Goal: Information Seeking & Learning: Learn about a topic

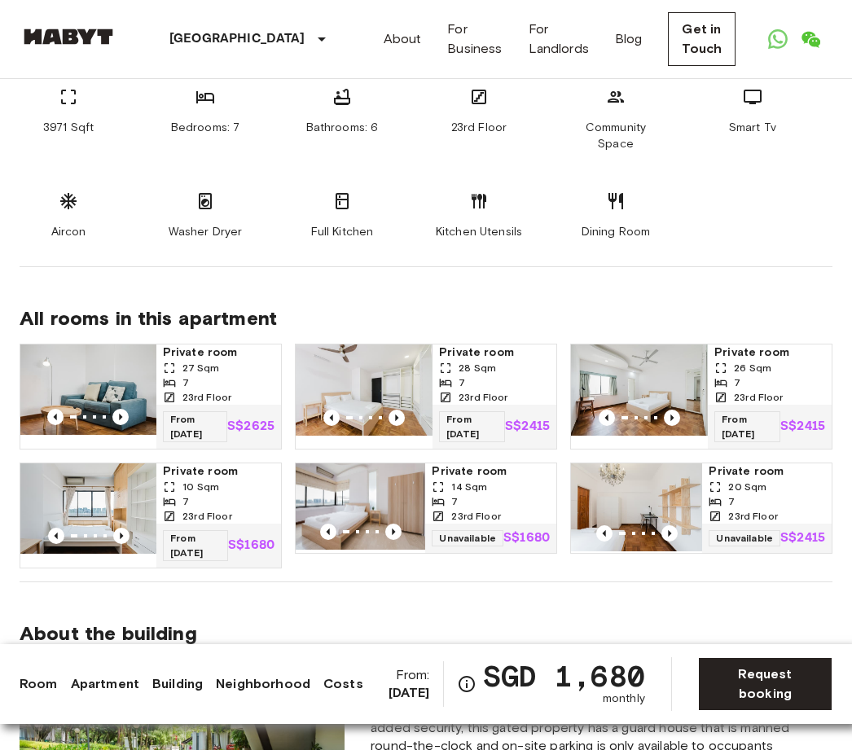
click at [113, 692] on link "Apartment" at bounding box center [105, 684] width 68 height 20
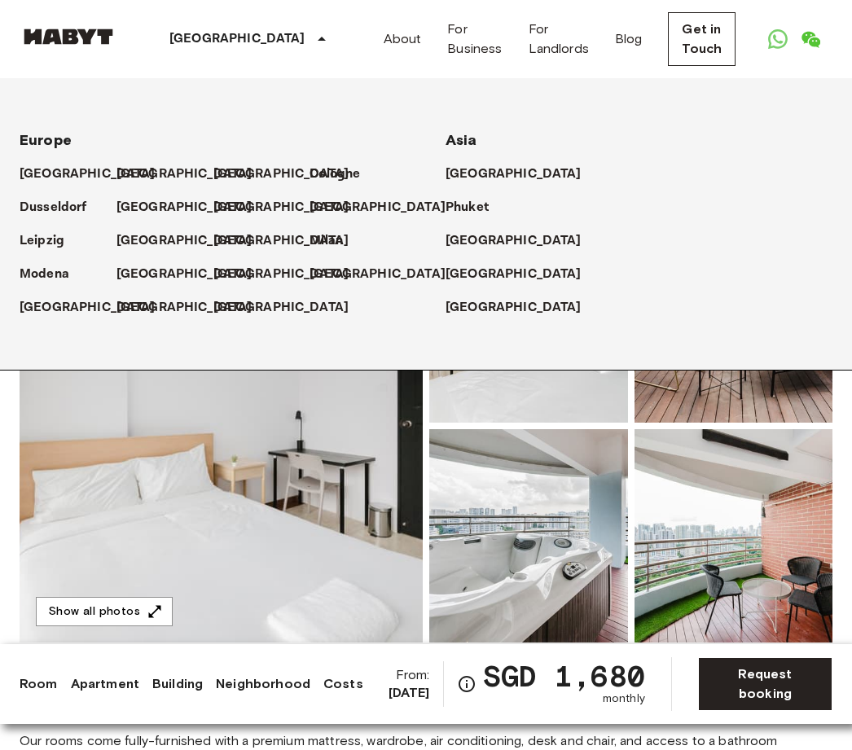
click at [312, 44] on icon at bounding box center [322, 39] width 20 height 20
click at [616, 253] on div "[GEOGRAPHIC_DATA]" at bounding box center [639, 267] width 387 height 33
click at [490, 278] on p "[GEOGRAPHIC_DATA]" at bounding box center [514, 275] width 136 height 20
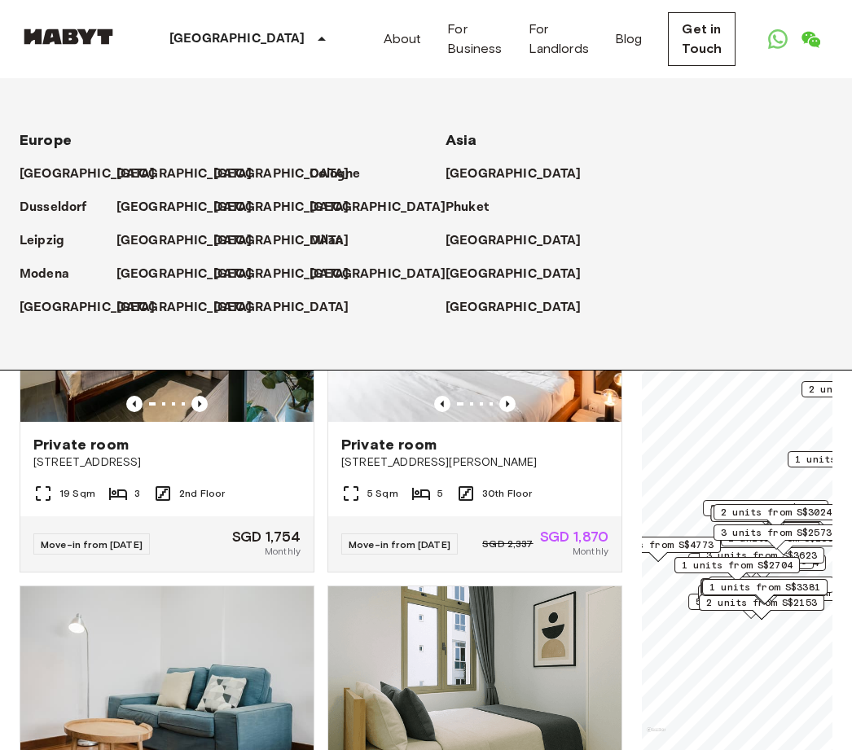
click at [264, 474] on div "Private room 467D Joo Chiat Road" at bounding box center [166, 453] width 293 height 62
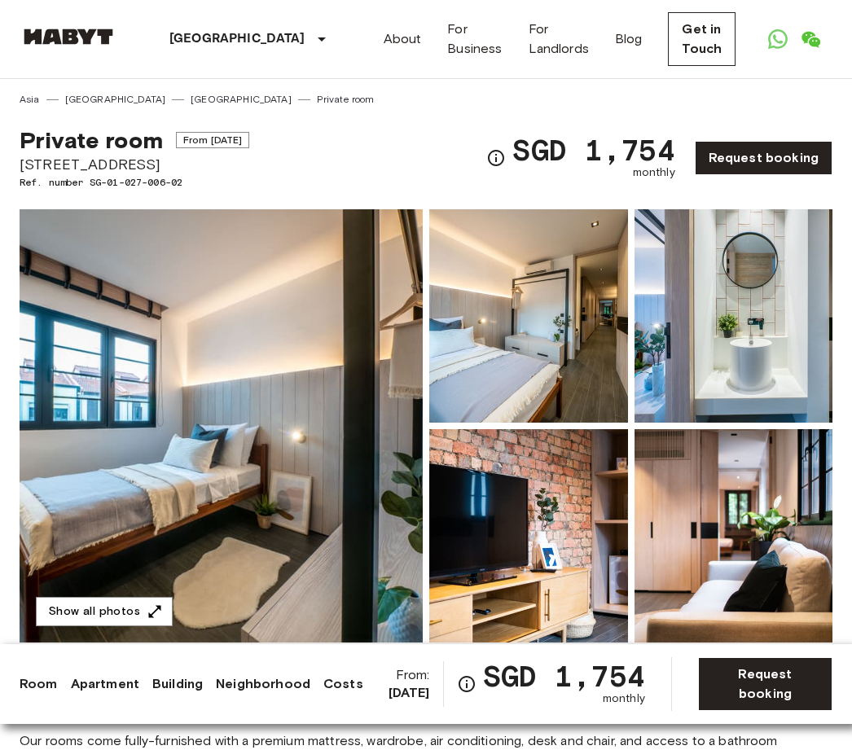
click at [384, 62] on div "About For Business For Landlords Blog Get in Touch Log in" at bounding box center [630, 39] width 493 height 78
click at [384, 45] on link "About" at bounding box center [403, 39] width 38 height 20
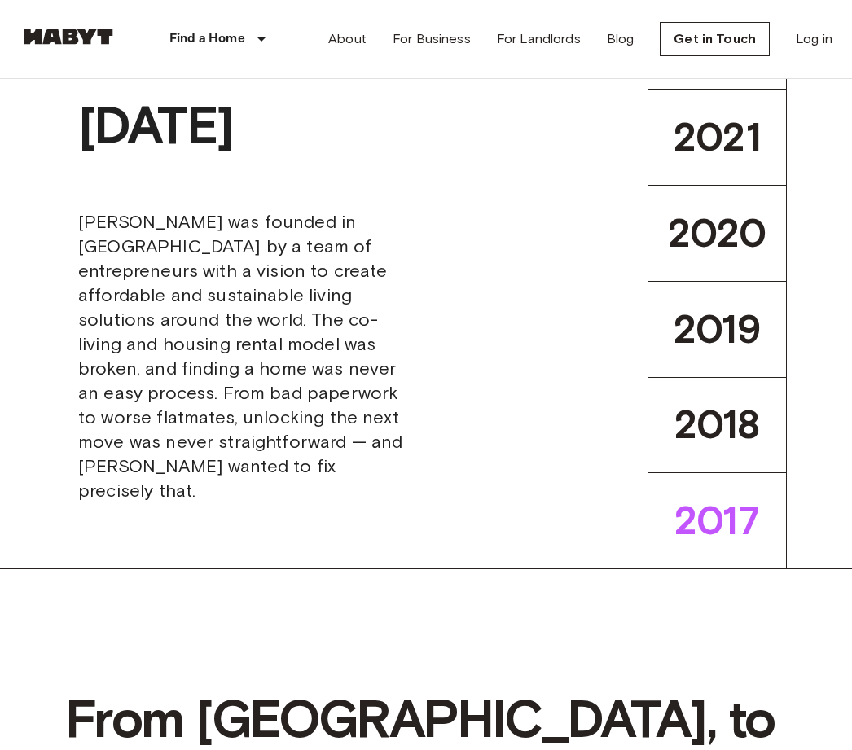
scroll to position [455, 0]
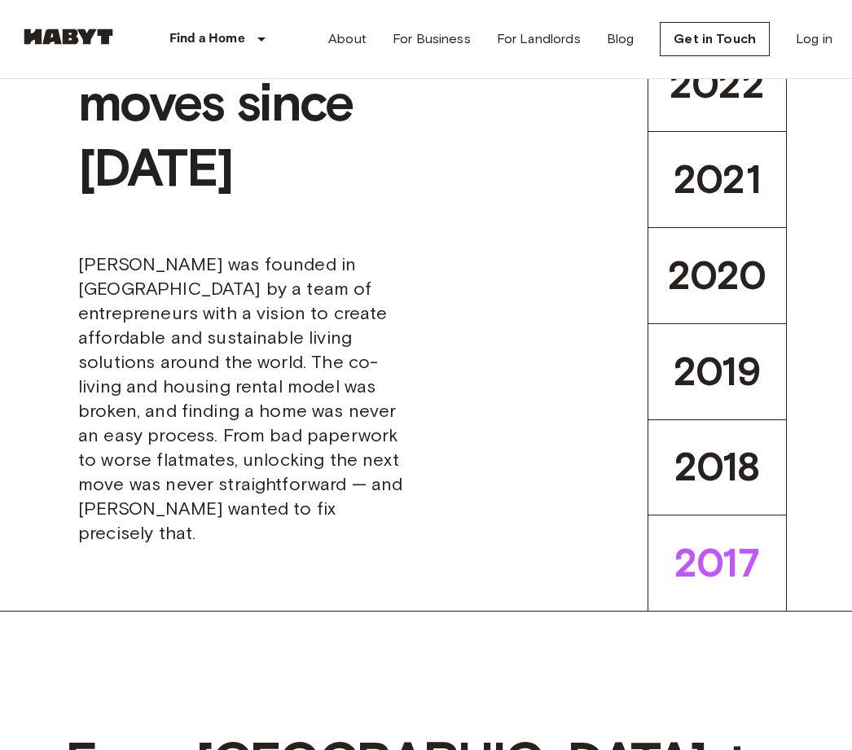
click at [442, 46] on link "For Business" at bounding box center [432, 39] width 78 height 20
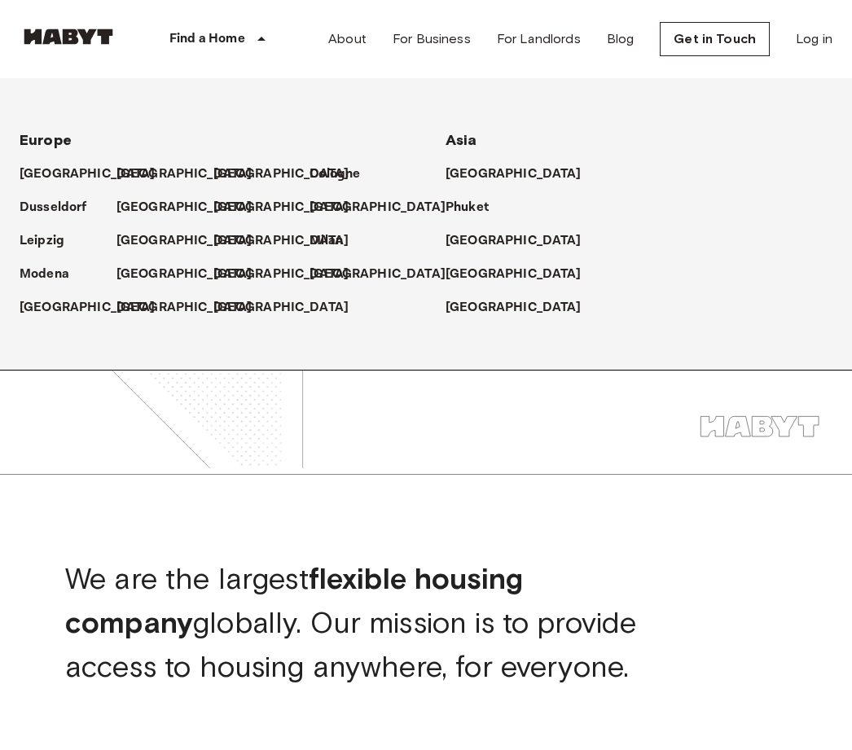
click at [246, 43] on div "Find a Home" at bounding box center [220, 39] width 206 height 78
click at [503, 273] on p "[GEOGRAPHIC_DATA]" at bounding box center [514, 275] width 136 height 20
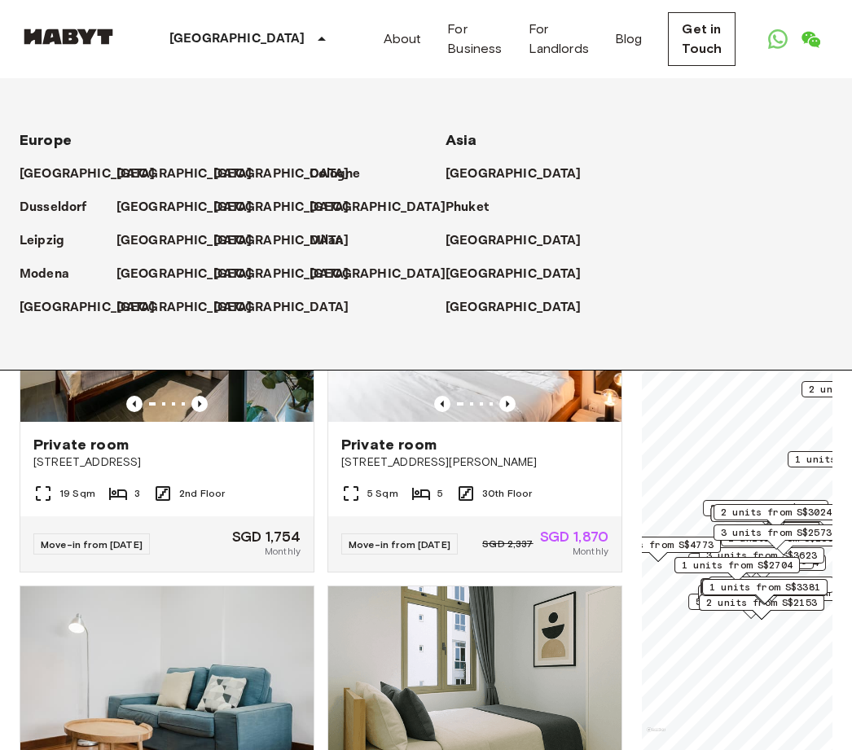
click at [676, 274] on div "[GEOGRAPHIC_DATA]" at bounding box center [639, 267] width 387 height 33
click at [575, 464] on span "10 Beatty Road" at bounding box center [474, 463] width 267 height 16
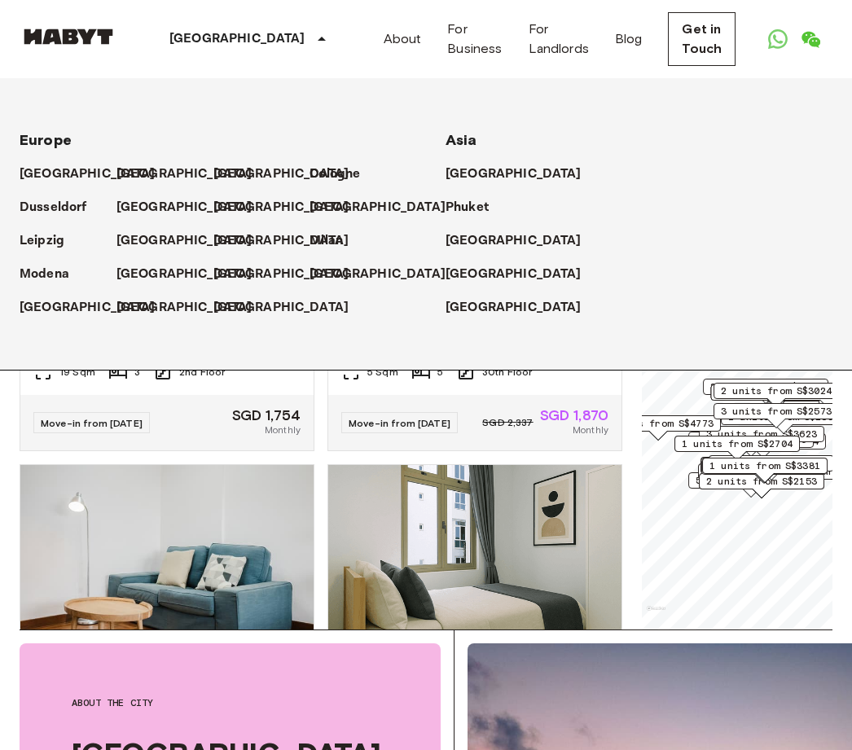
scroll to position [121, 0]
click at [823, 411] on span "3 units from S$2573" at bounding box center [776, 412] width 111 height 15
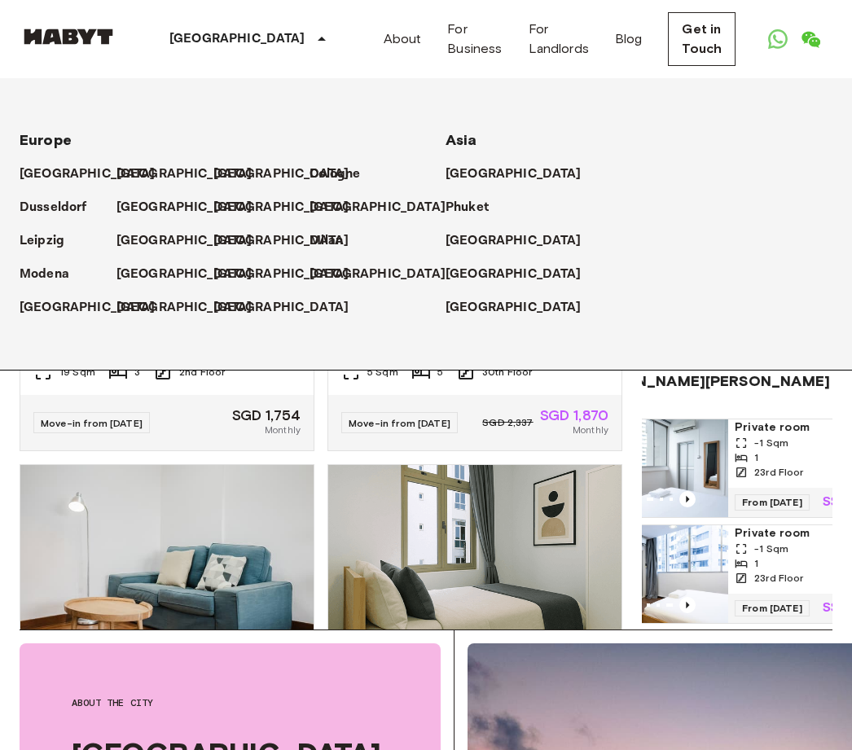
click at [783, 436] on span "Private room" at bounding box center [802, 427] width 134 height 16
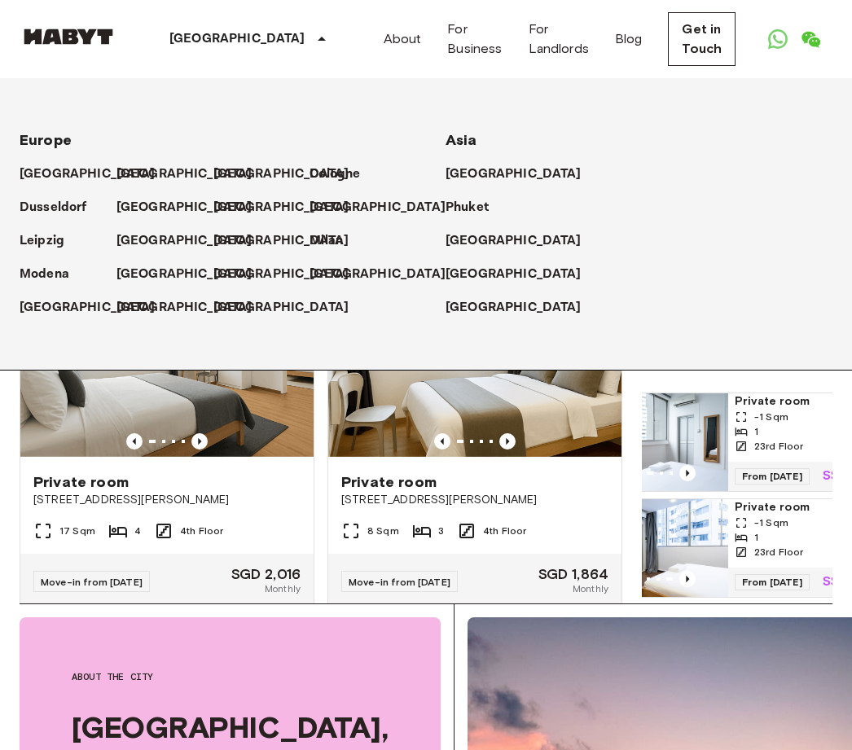
scroll to position [7376, 0]
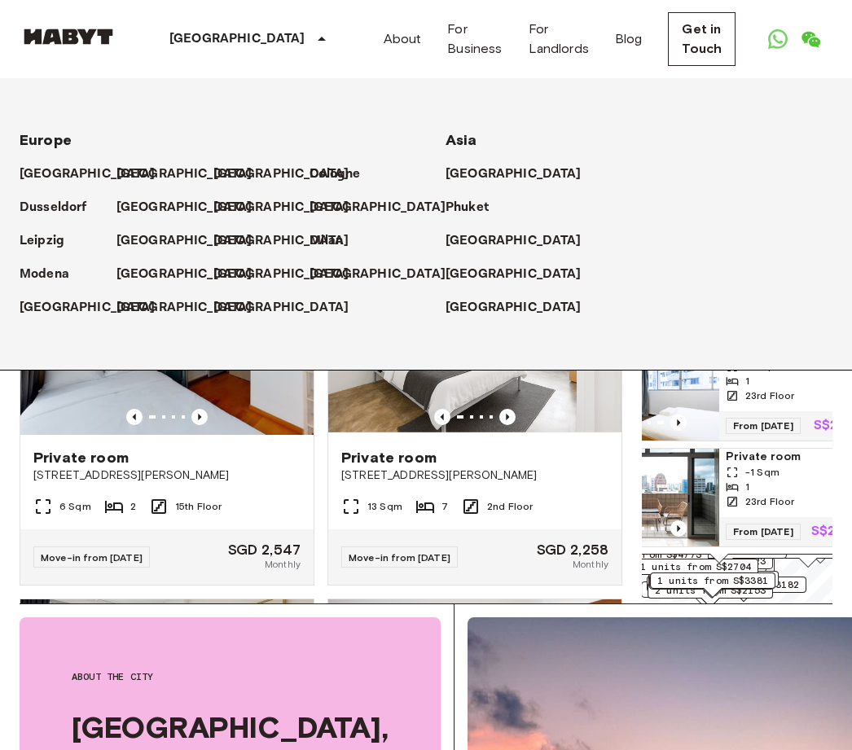
scroll to position [9199, 0]
click at [519, 436] on img at bounding box center [474, 337] width 293 height 195
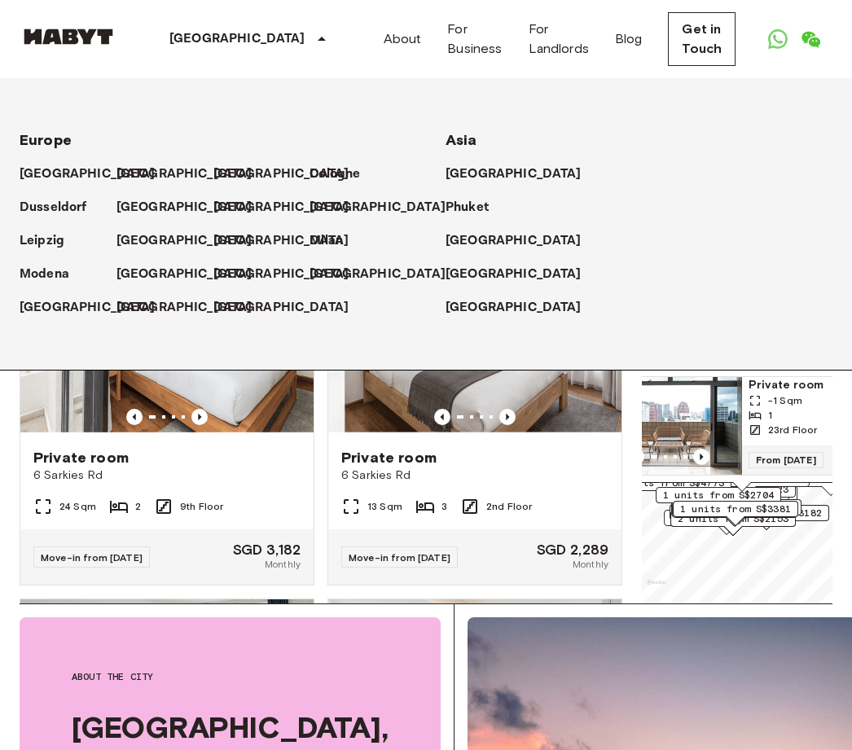
scroll to position [11000, 0]
click at [550, 436] on img at bounding box center [474, 337] width 293 height 195
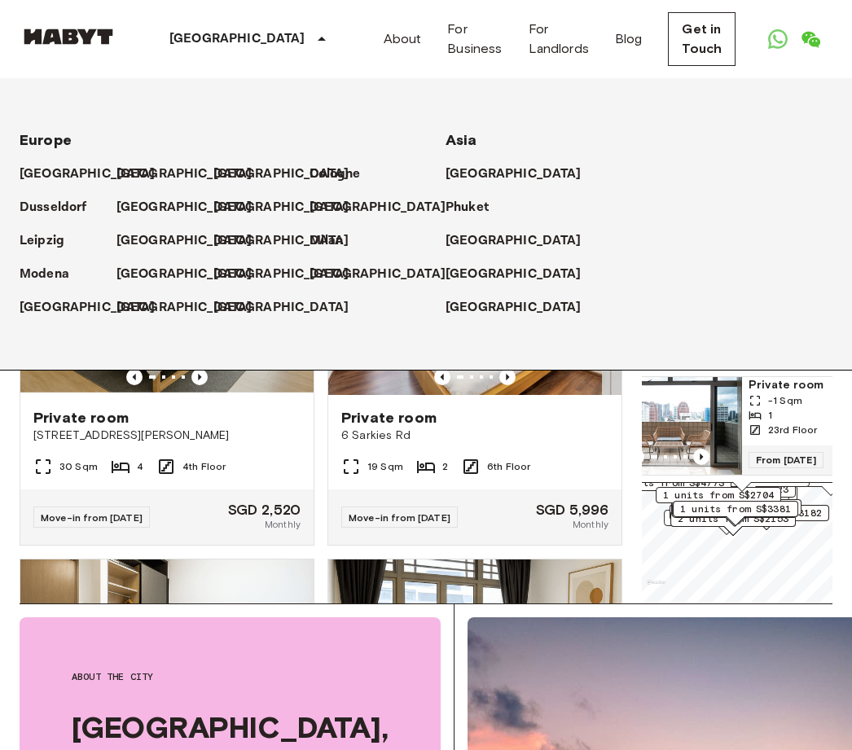
scroll to position [11402, 0]
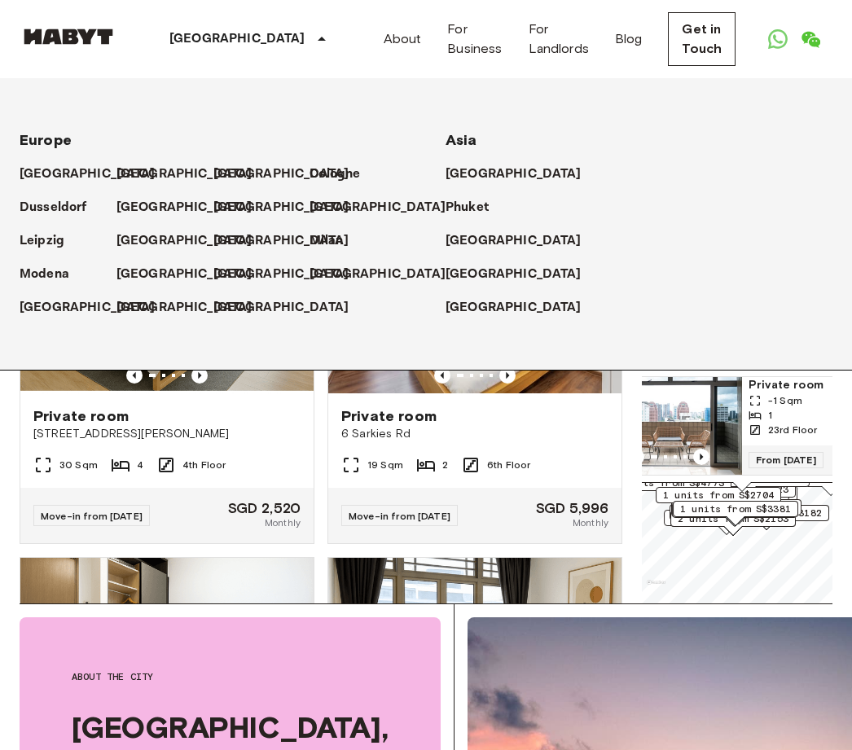
click at [582, 393] on img at bounding box center [474, 295] width 293 height 195
click at [234, 393] on img at bounding box center [166, 295] width 293 height 195
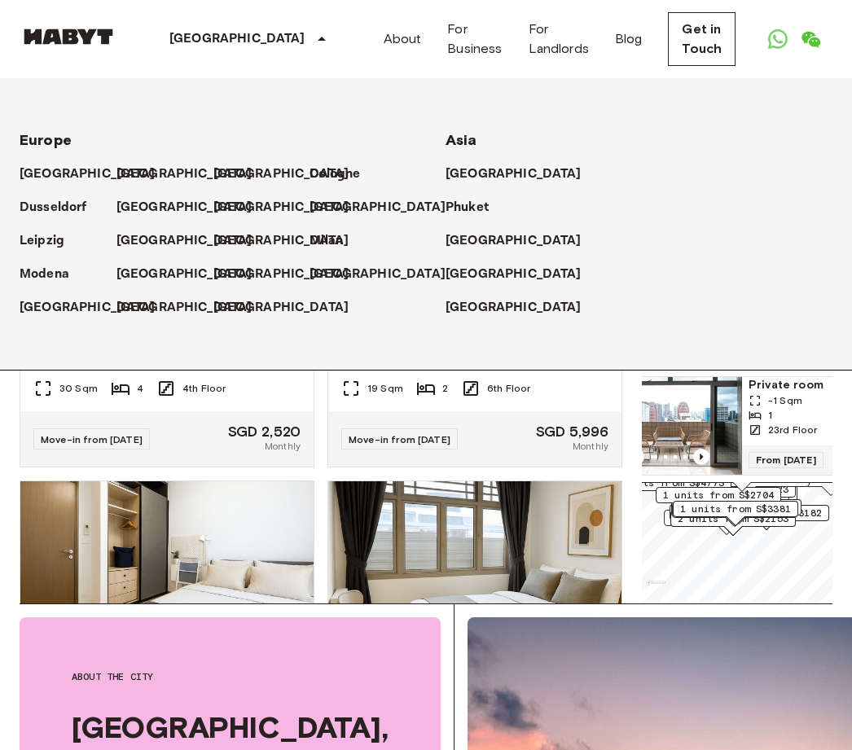
scroll to position [11391, 0]
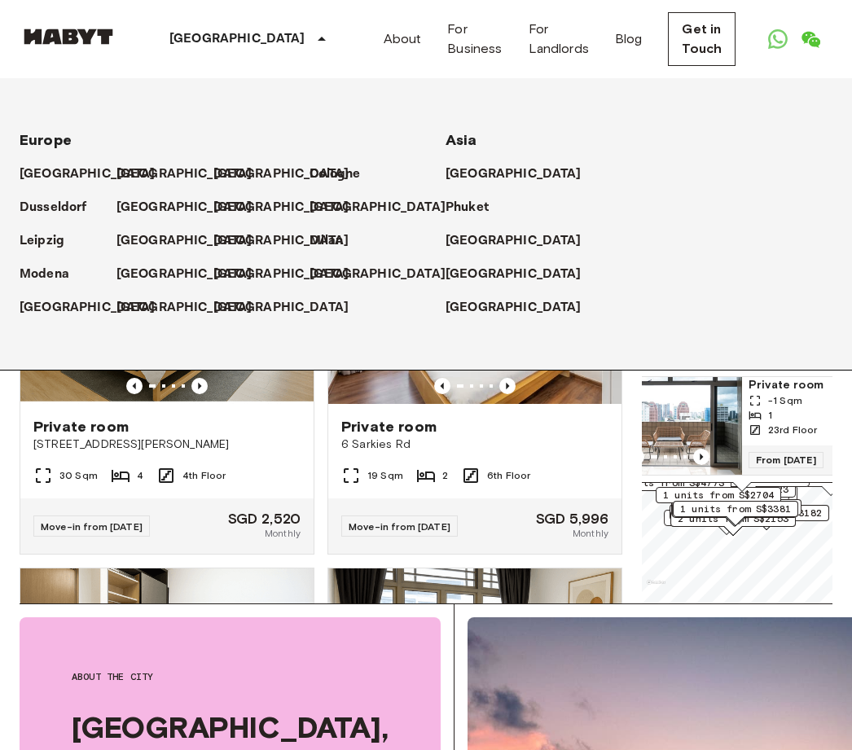
click at [235, 404] on img at bounding box center [166, 306] width 293 height 195
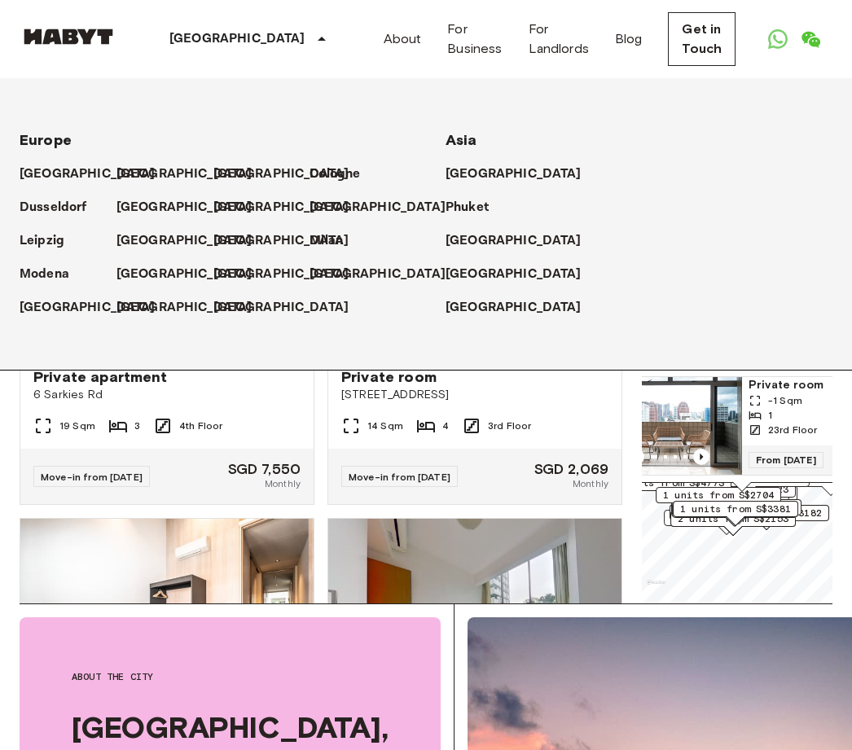
scroll to position [12860, 0]
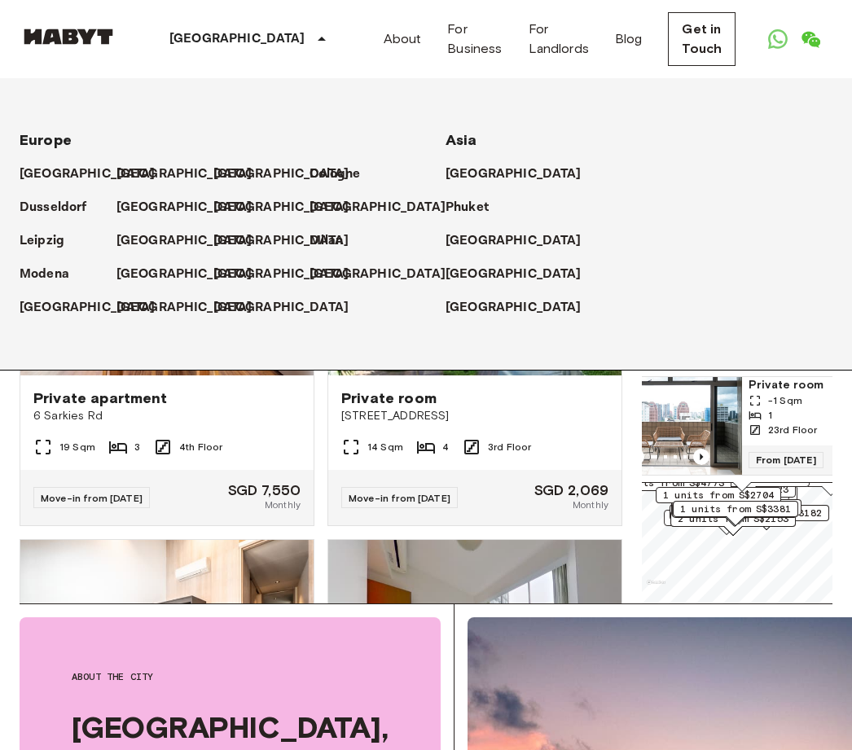
click at [413, 376] on img at bounding box center [474, 277] width 293 height 195
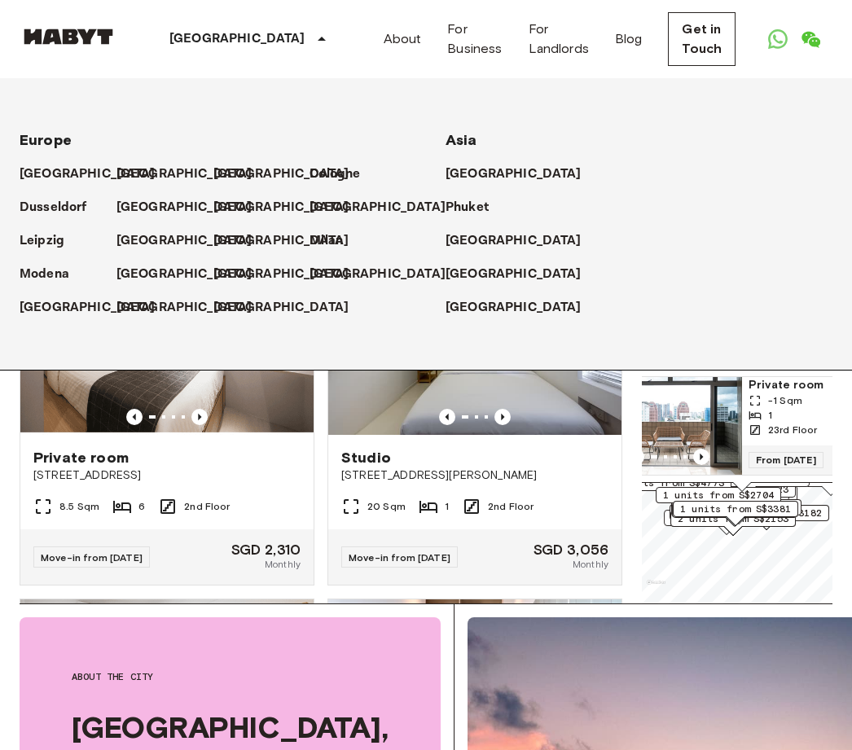
scroll to position [14601, 0]
click at [231, 434] on img at bounding box center [166, 336] width 293 height 195
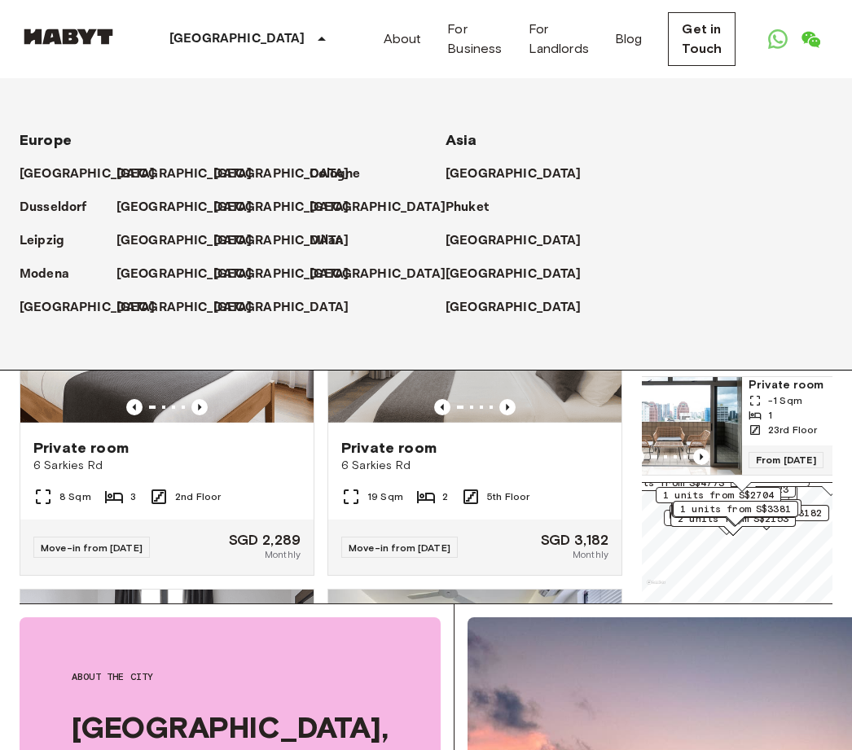
scroll to position [15332, 0]
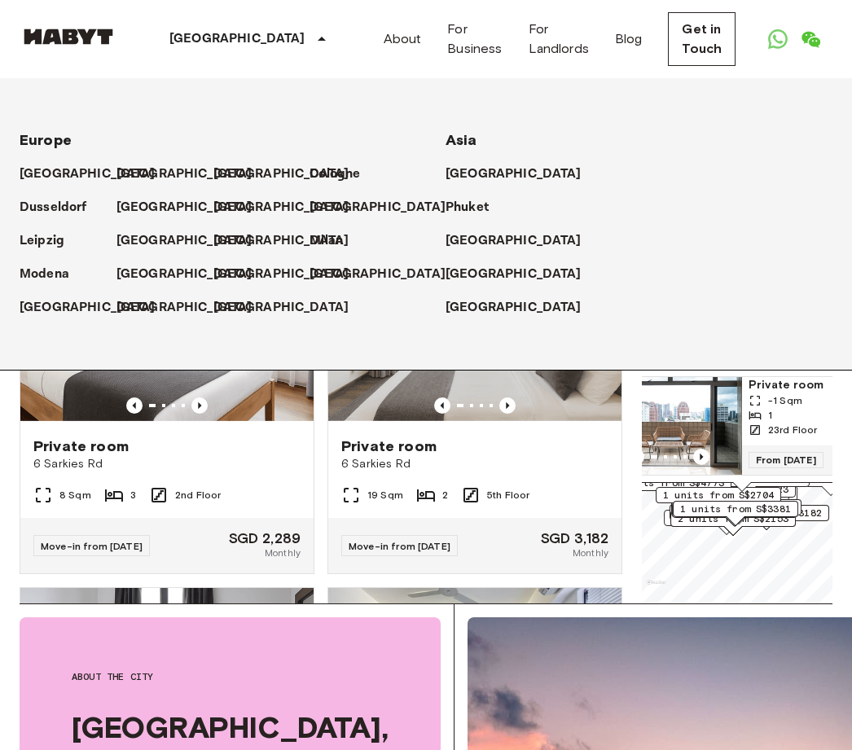
click at [232, 424] on img at bounding box center [166, 325] width 293 height 195
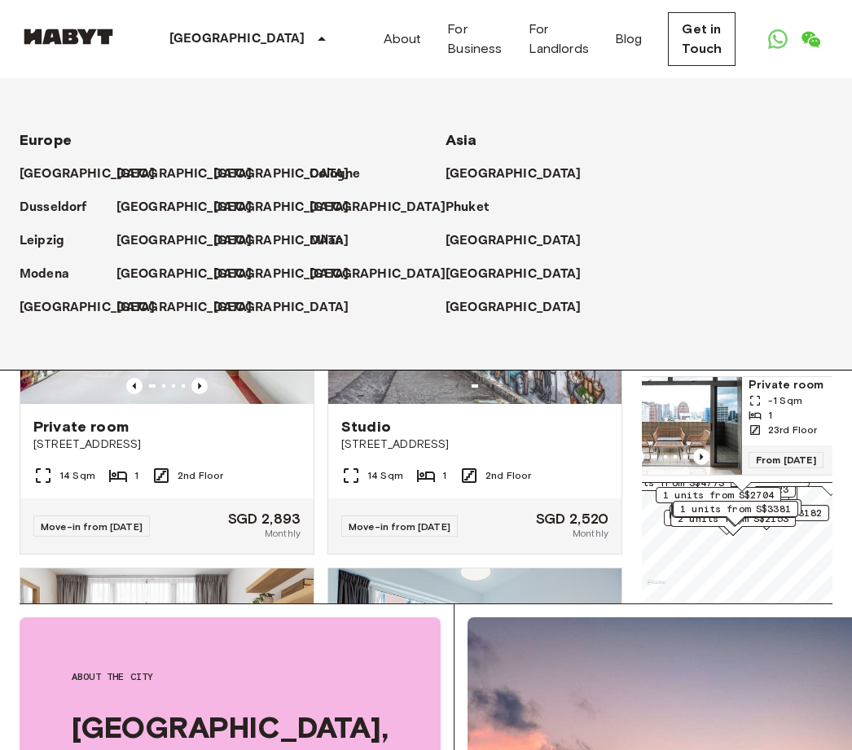
scroll to position [16793, 0]
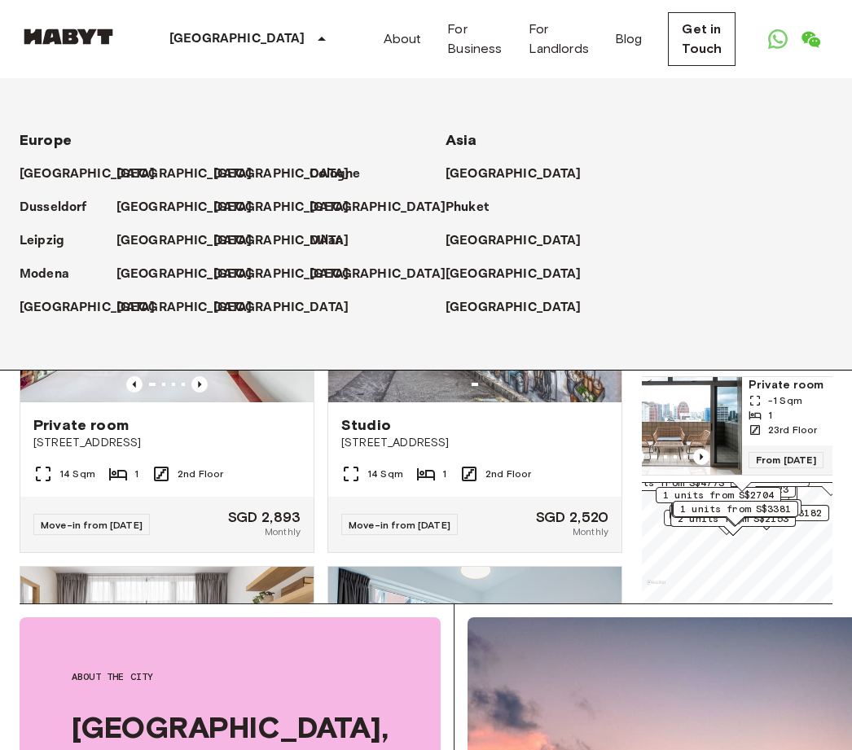
click at [226, 402] on img at bounding box center [166, 304] width 293 height 195
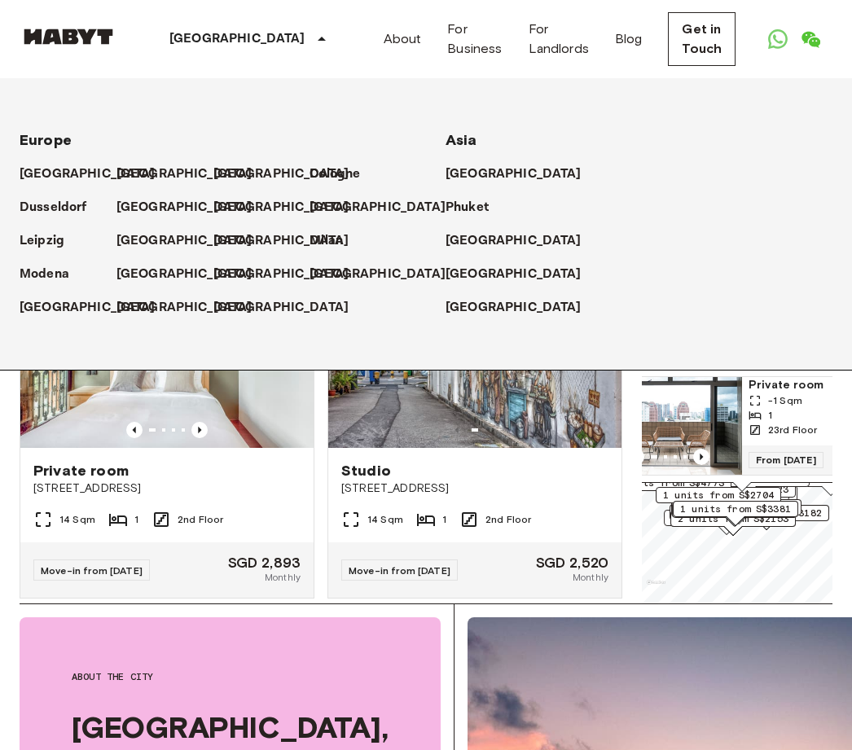
scroll to position [16773, 0]
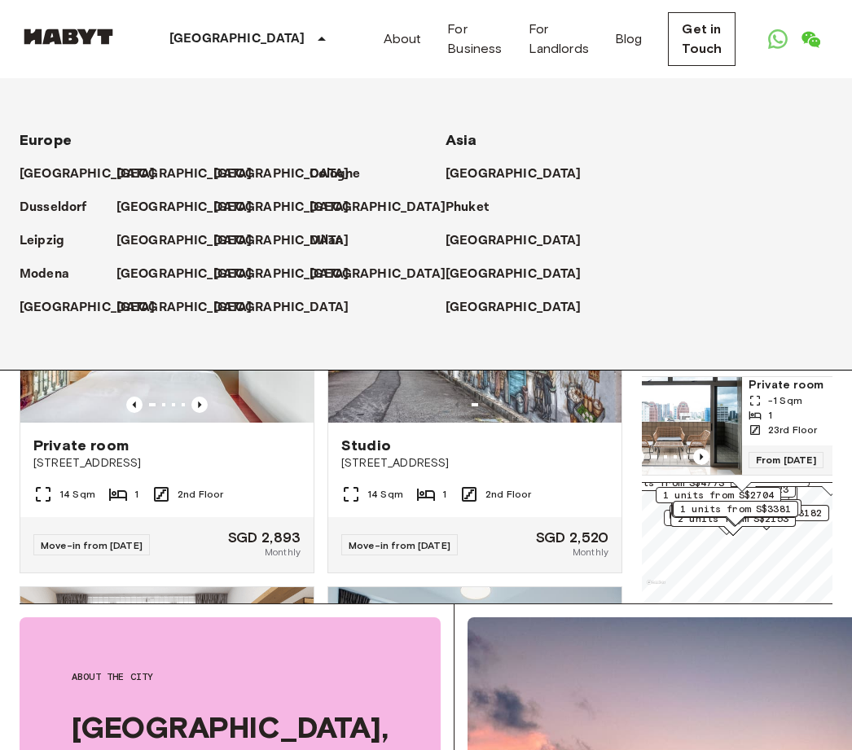
click at [531, 423] on img at bounding box center [474, 324] width 293 height 195
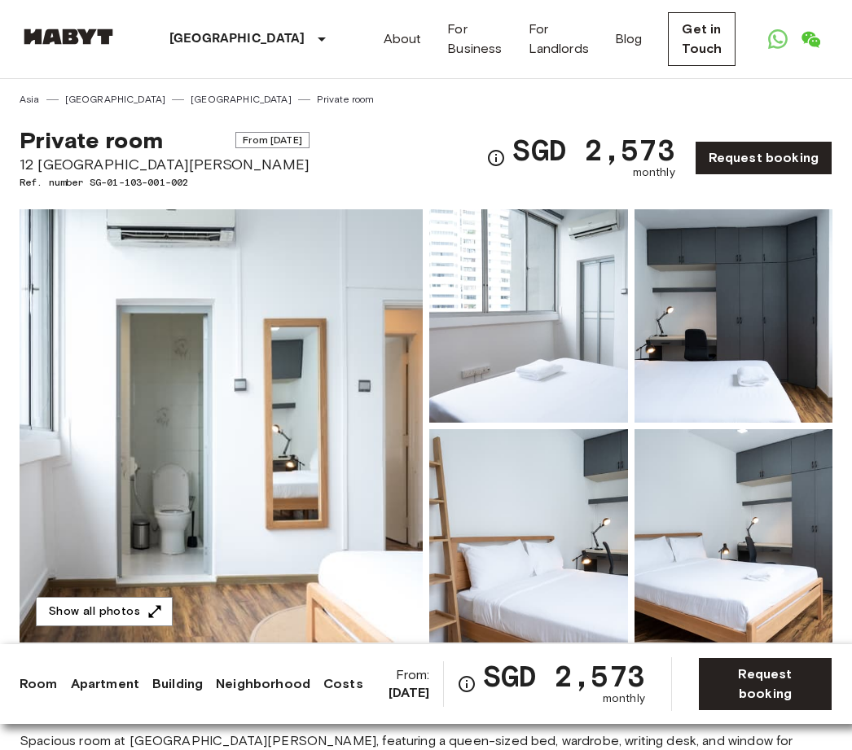
click at [340, 516] on img at bounding box center [221, 425] width 403 height 433
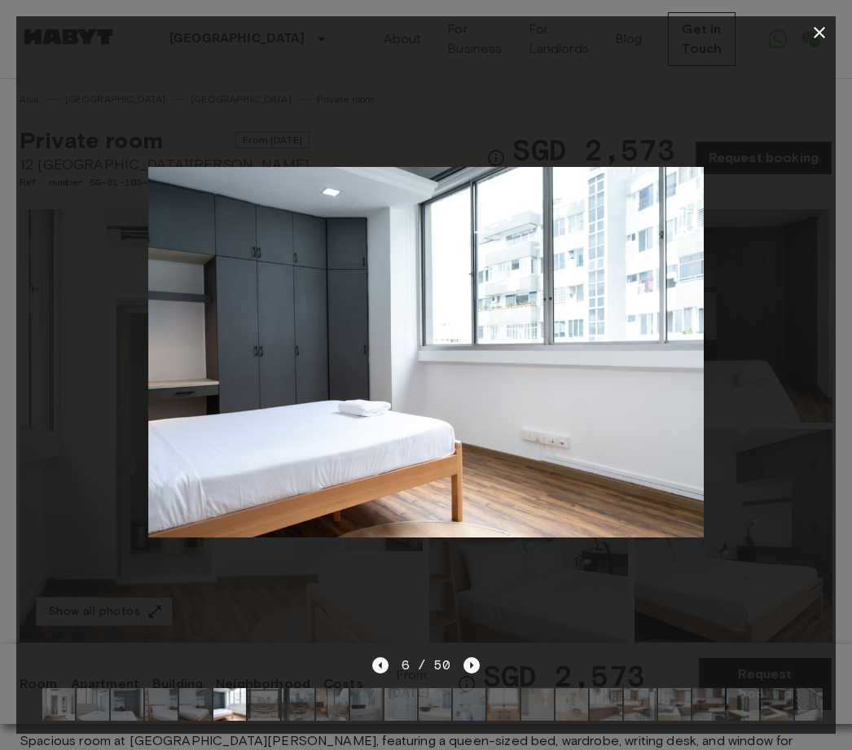
click at [827, 33] on icon "button" at bounding box center [820, 33] width 20 height 20
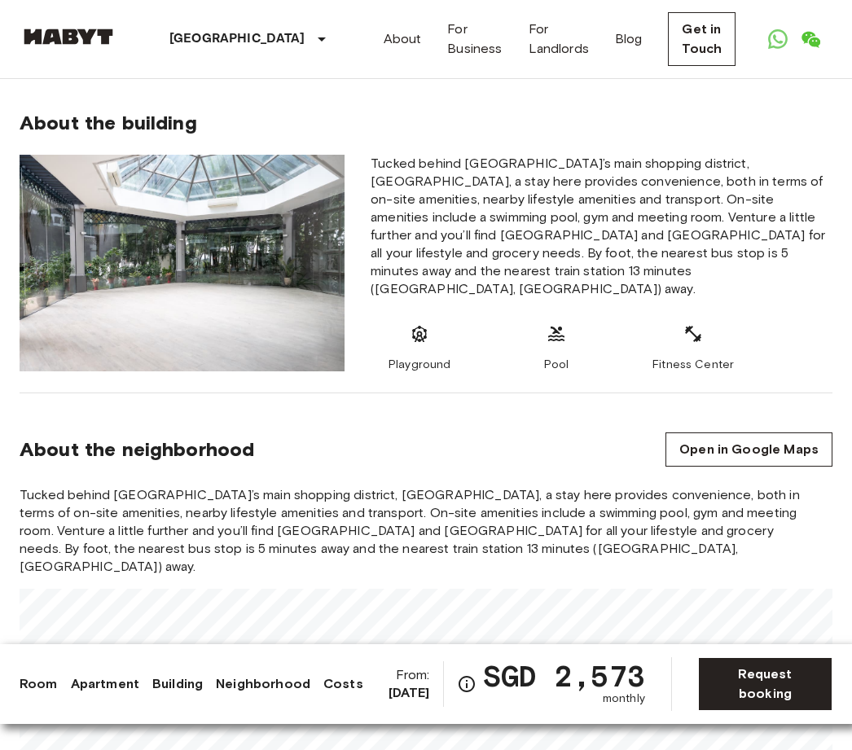
scroll to position [1416, 0]
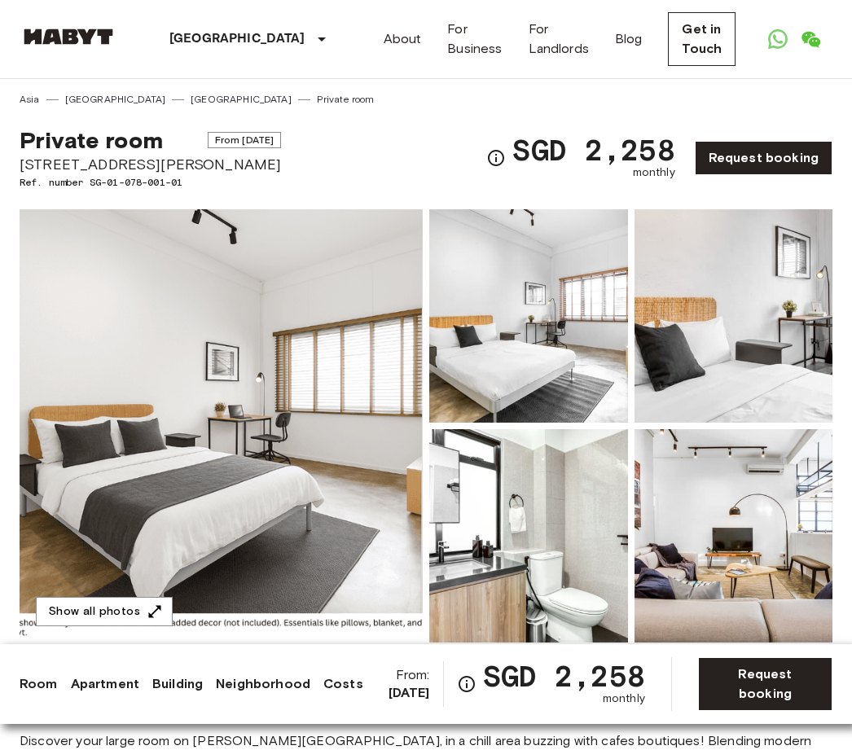
click at [277, 418] on img at bounding box center [221, 425] width 403 height 433
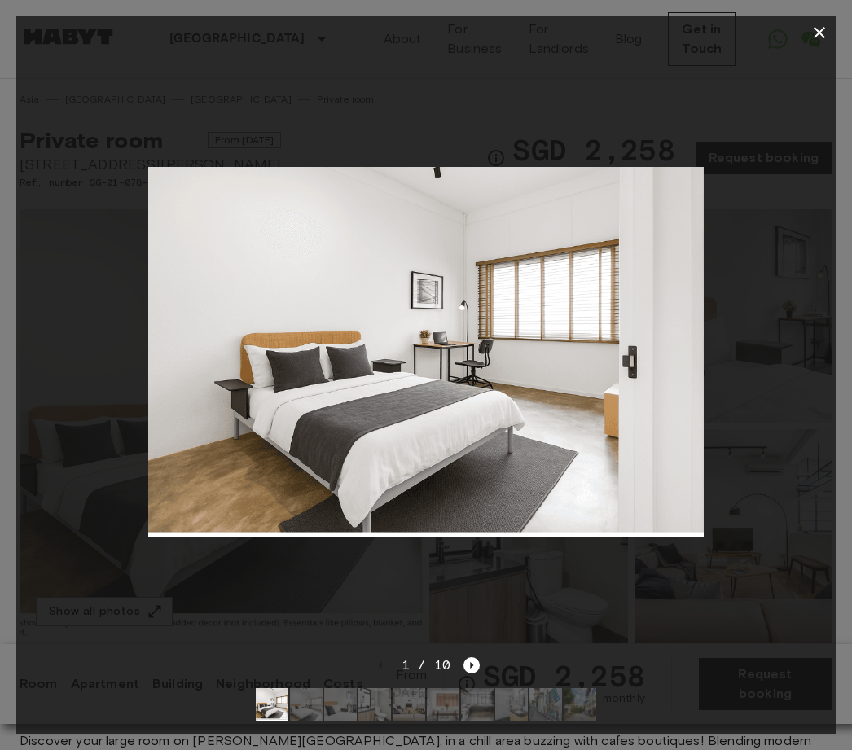
click at [477, 667] on icon "Next image" at bounding box center [471, 665] width 16 height 16
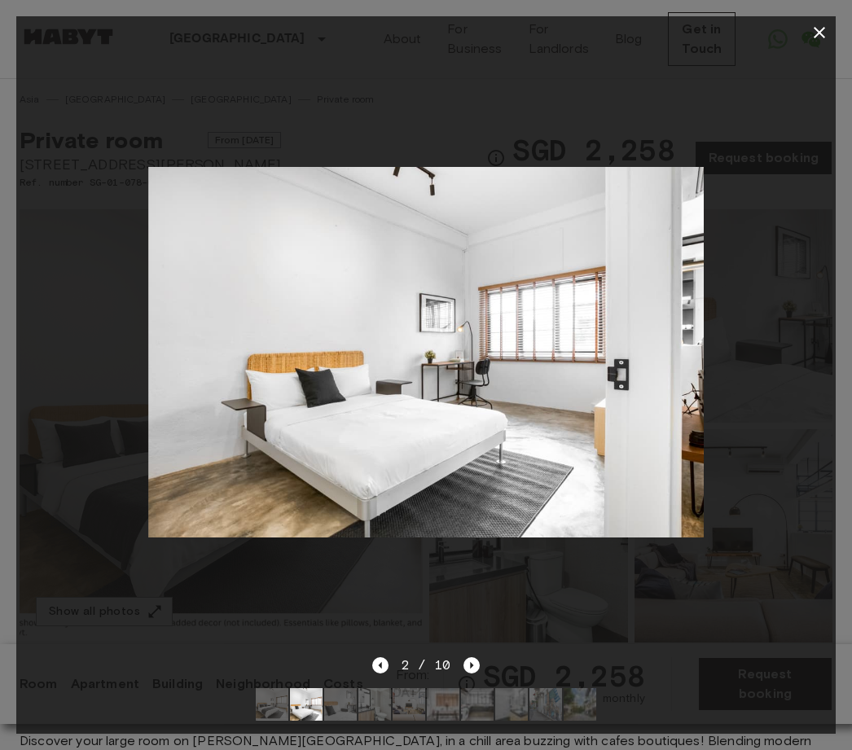
click at [478, 661] on icon "Next image" at bounding box center [471, 665] width 16 height 16
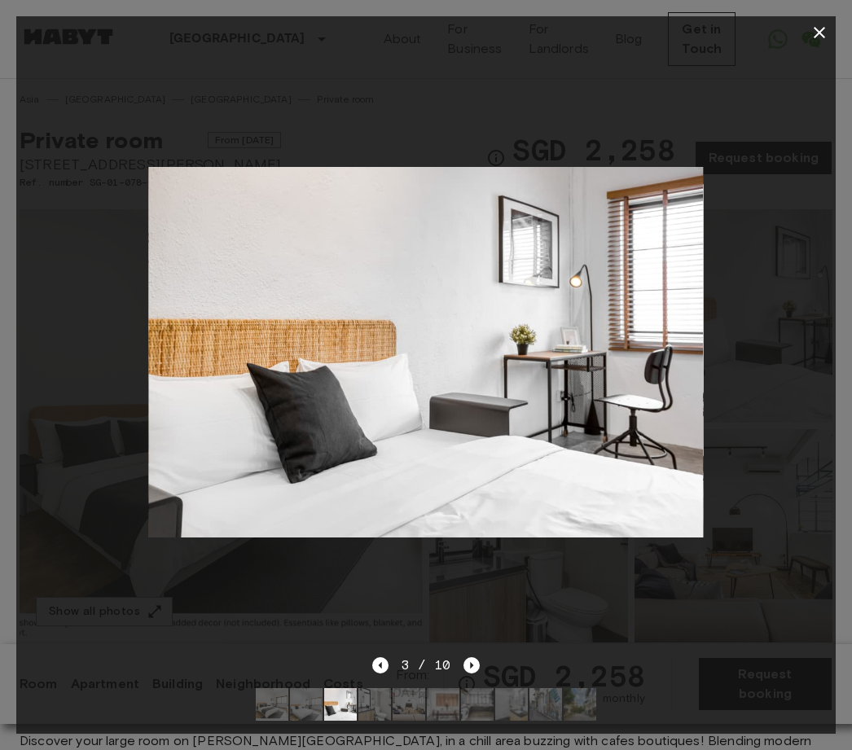
click at [477, 665] on icon "Next image" at bounding box center [471, 665] width 16 height 16
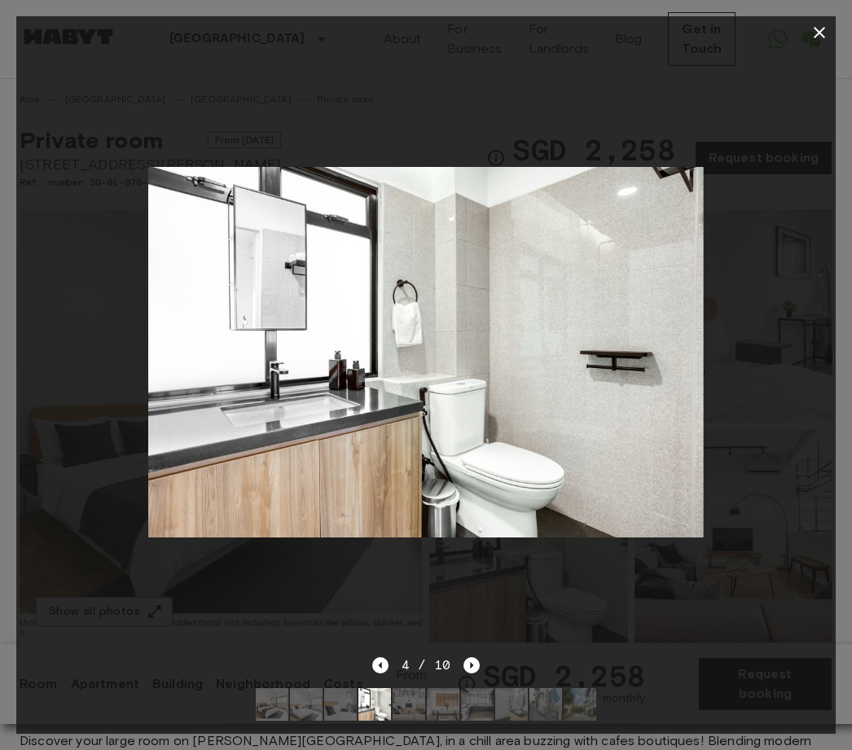
click at [476, 664] on icon "Next image" at bounding box center [471, 665] width 16 height 16
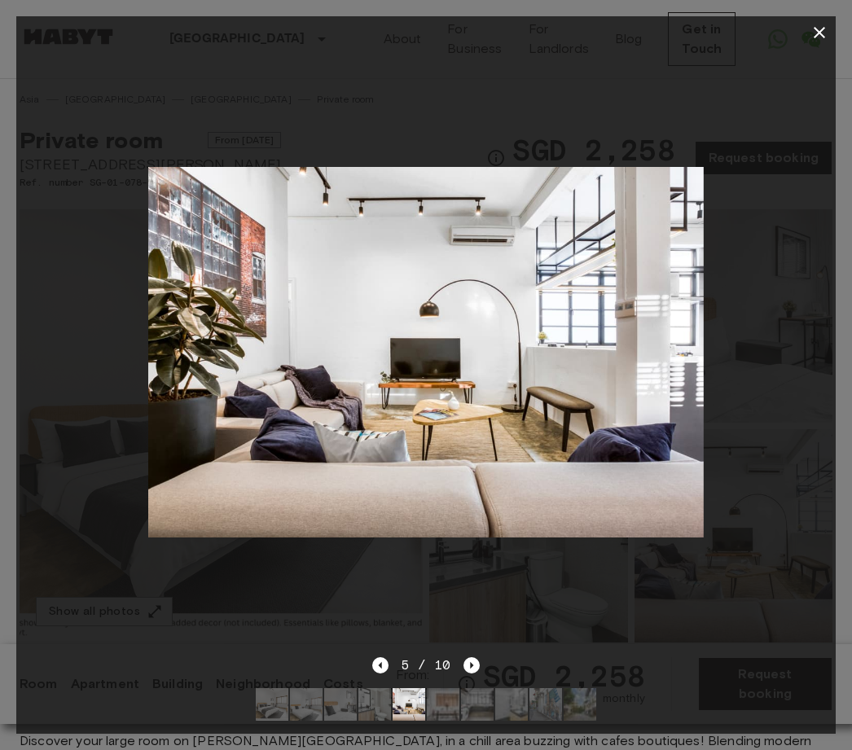
click at [477, 664] on icon "Next image" at bounding box center [471, 665] width 16 height 16
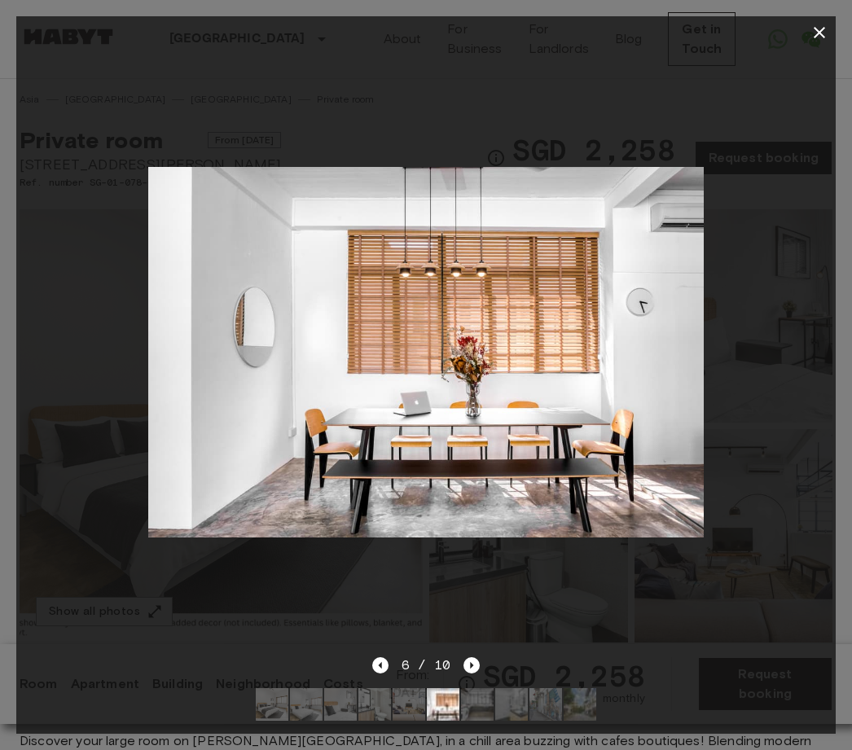
click at [474, 672] on icon "Next image" at bounding box center [471, 665] width 16 height 16
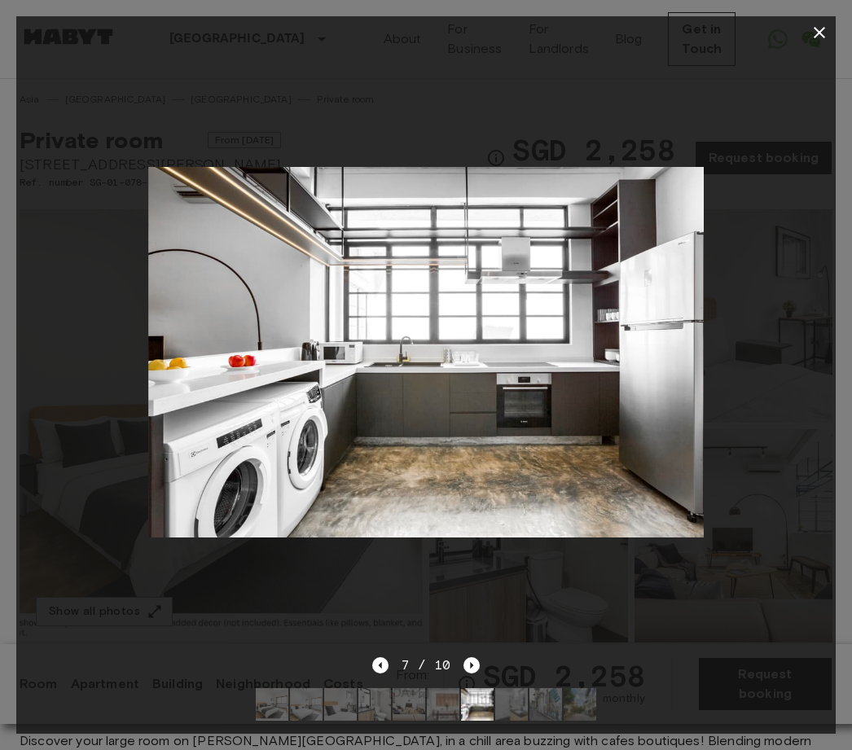
click at [477, 664] on icon "Next image" at bounding box center [471, 665] width 16 height 16
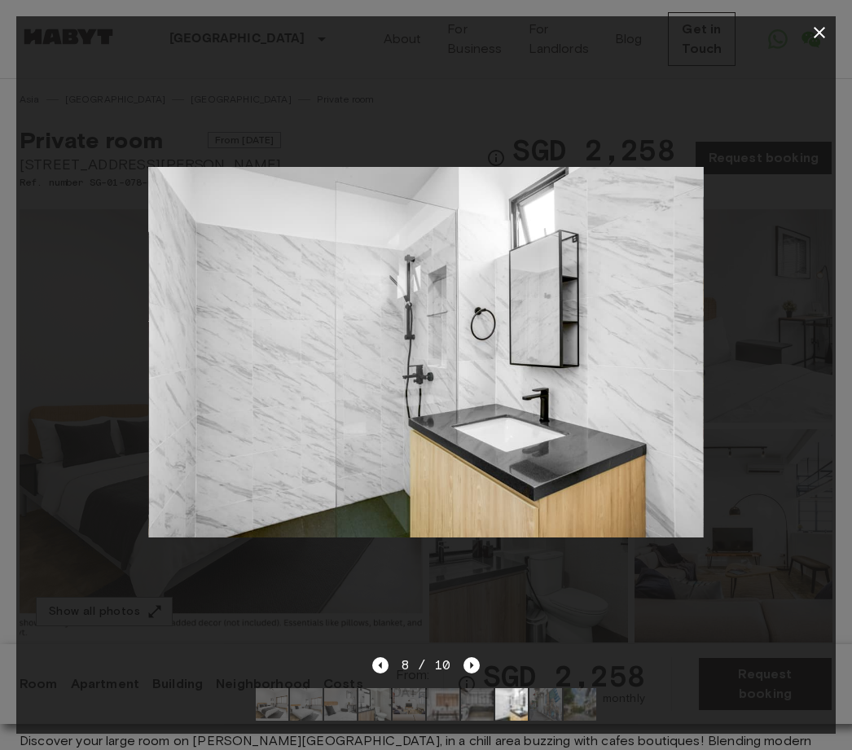
click at [474, 665] on icon "Next image" at bounding box center [471, 665] width 16 height 16
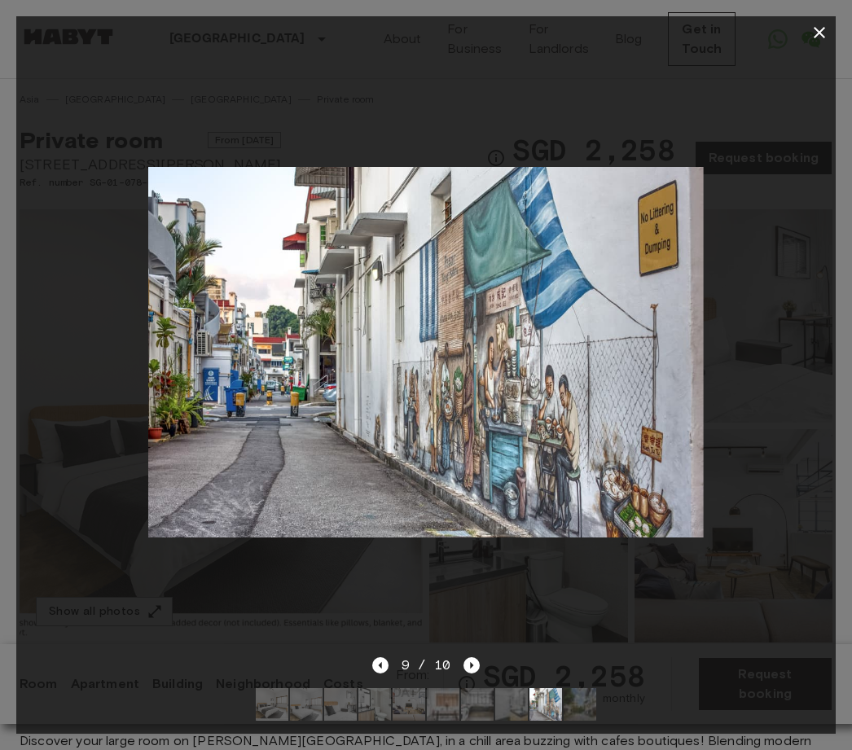
click at [477, 664] on icon "Next image" at bounding box center [471, 665] width 16 height 16
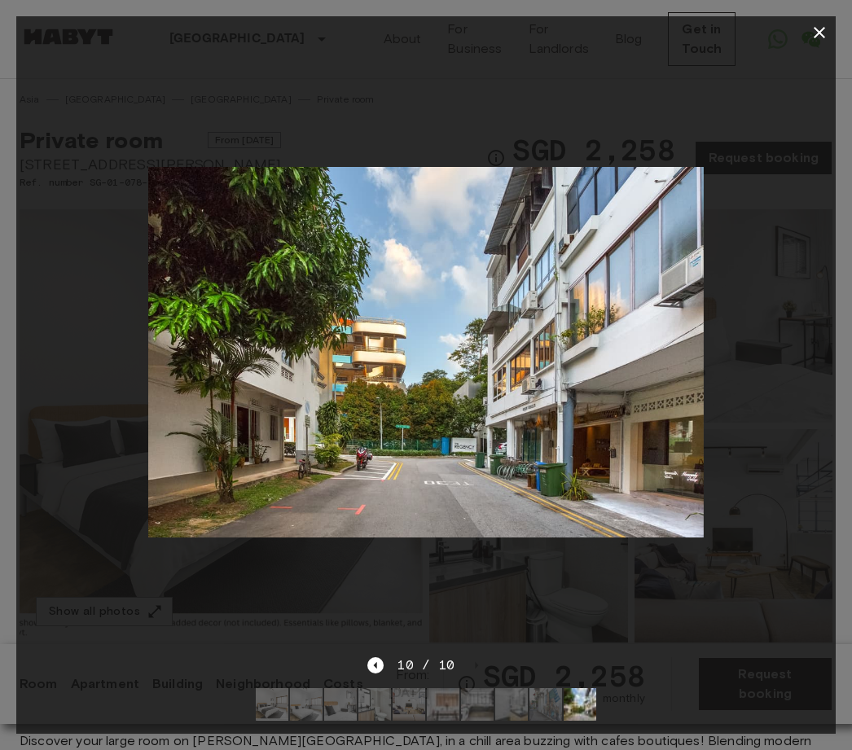
click at [826, 40] on icon "button" at bounding box center [820, 33] width 20 height 20
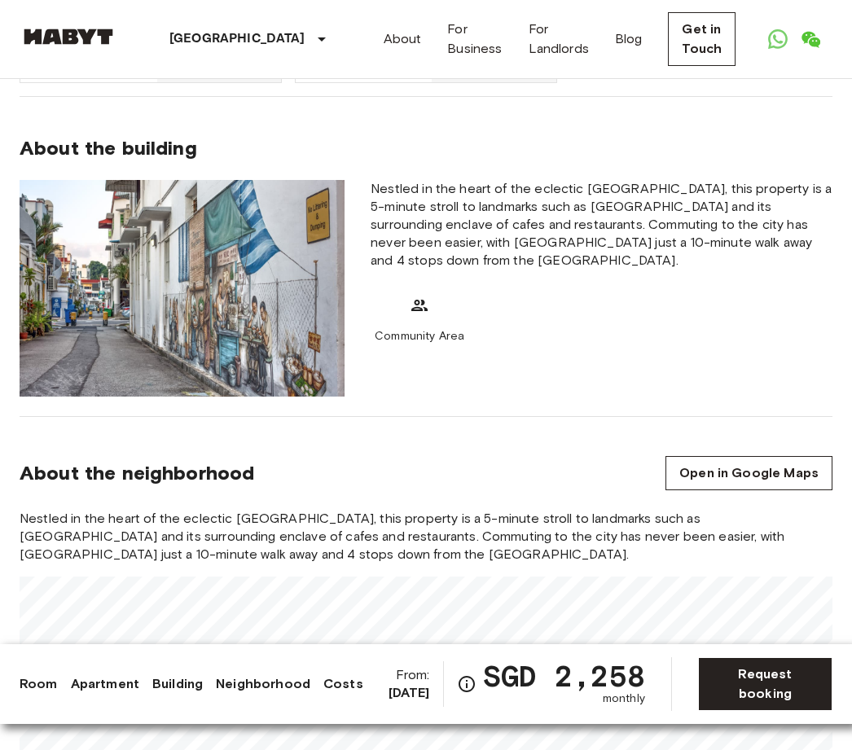
scroll to position [1640, 0]
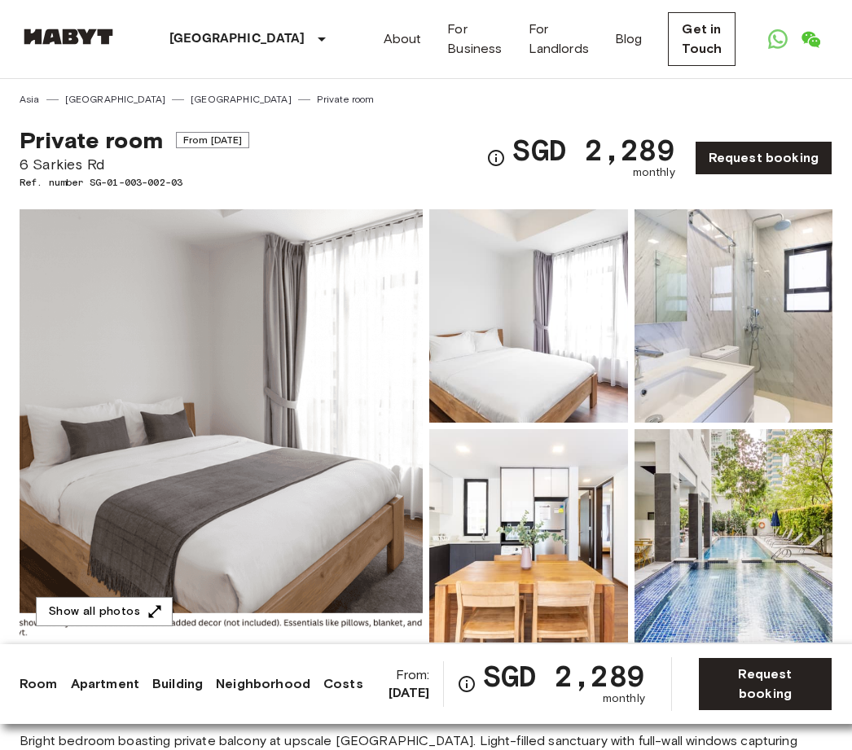
click at [323, 428] on img at bounding box center [221, 425] width 403 height 433
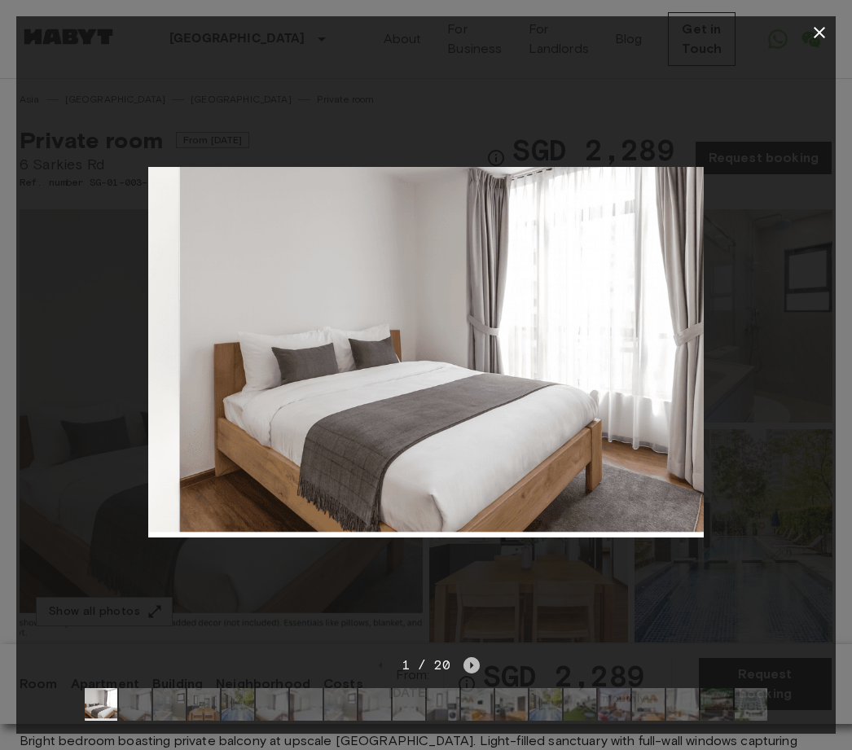
click at [478, 669] on icon "Next image" at bounding box center [471, 665] width 16 height 16
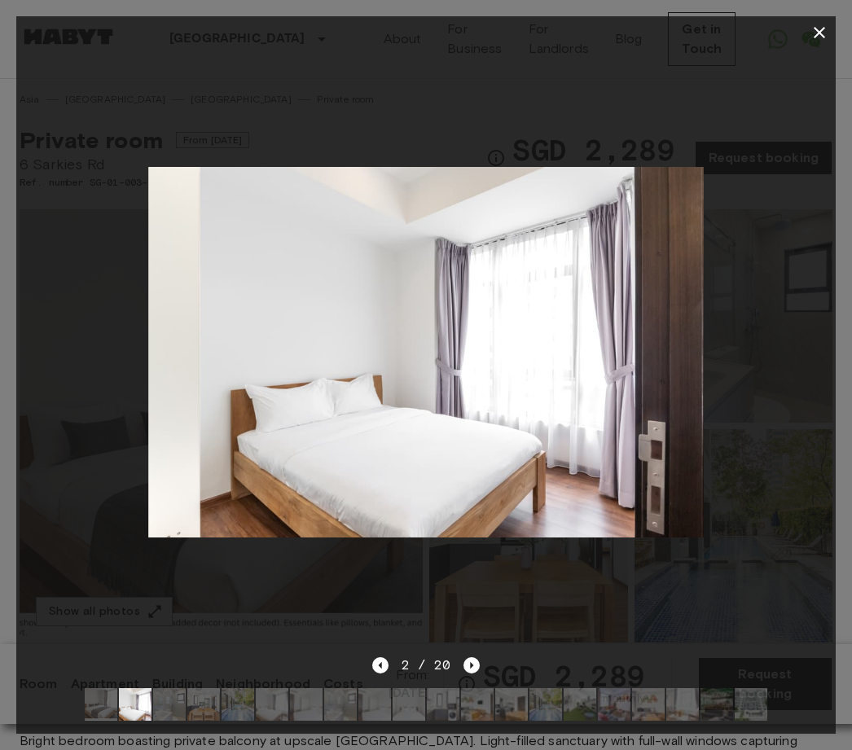
click at [477, 665] on icon "Next image" at bounding box center [471, 665] width 16 height 16
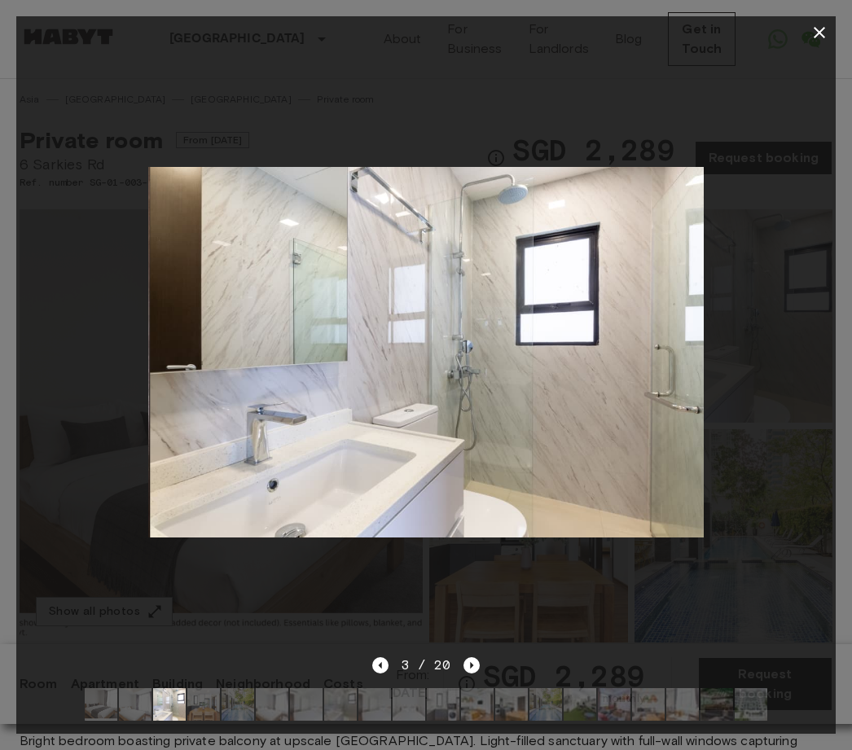
click at [477, 666] on icon "Next image" at bounding box center [471, 665] width 16 height 16
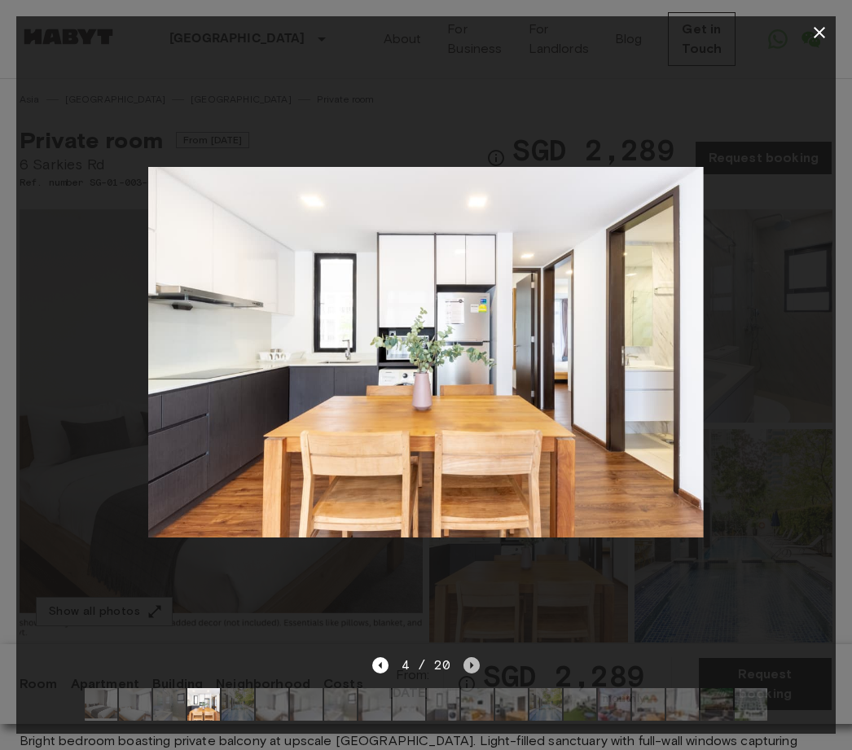
click at [477, 667] on icon "Next image" at bounding box center [471, 665] width 16 height 16
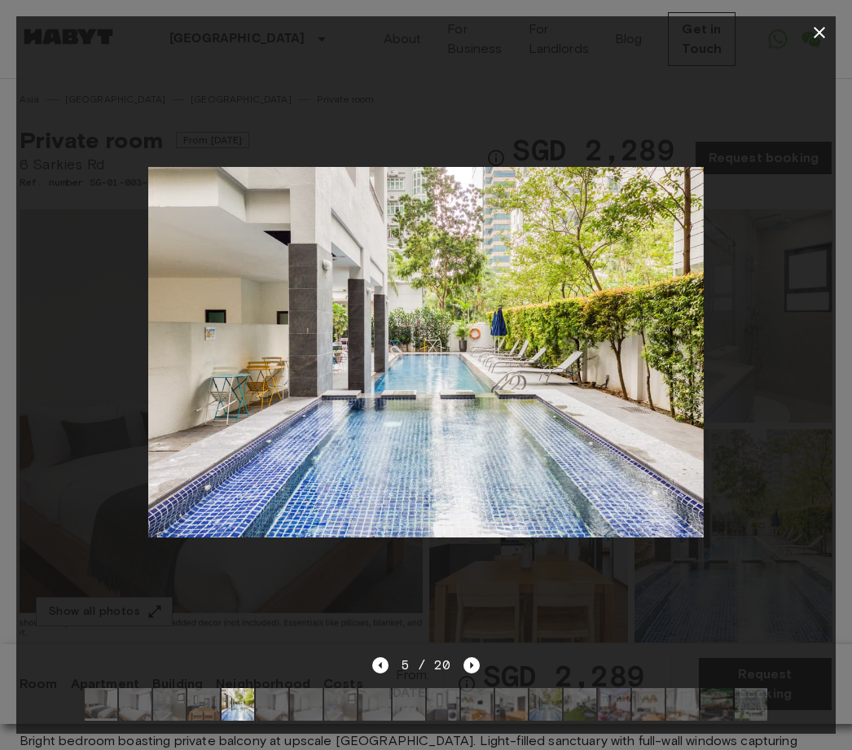
click at [478, 664] on icon "Next image" at bounding box center [471, 665] width 16 height 16
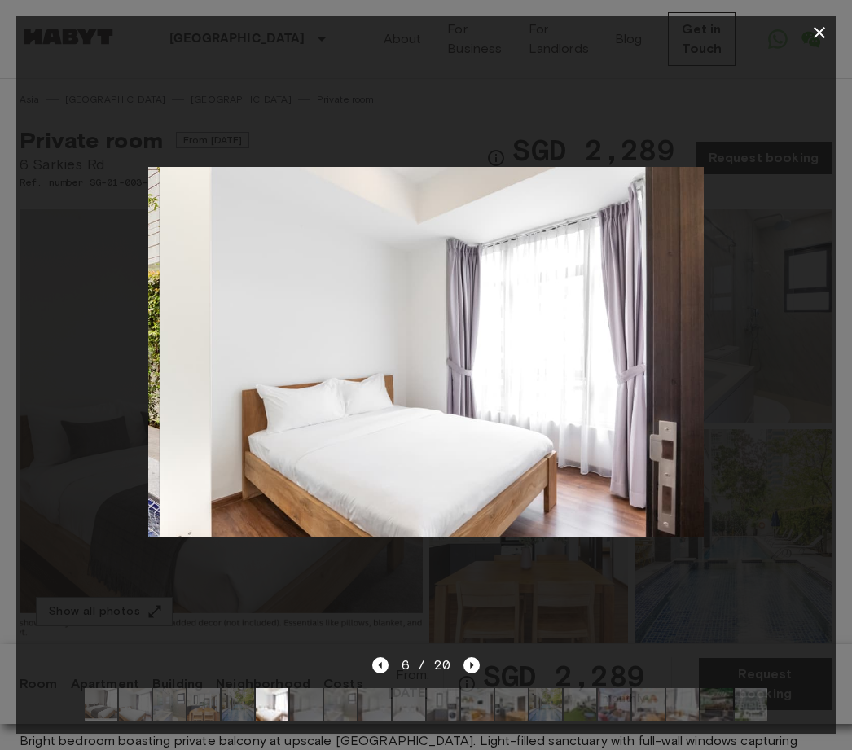
click at [479, 664] on icon "Next image" at bounding box center [471, 665] width 16 height 16
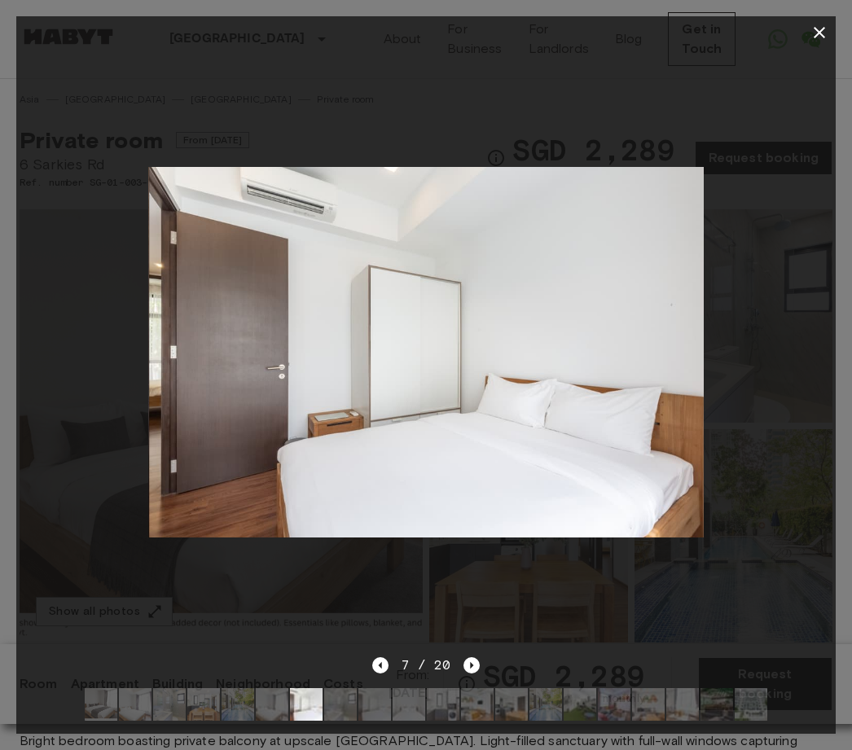
click at [477, 661] on icon "Next image" at bounding box center [471, 665] width 16 height 16
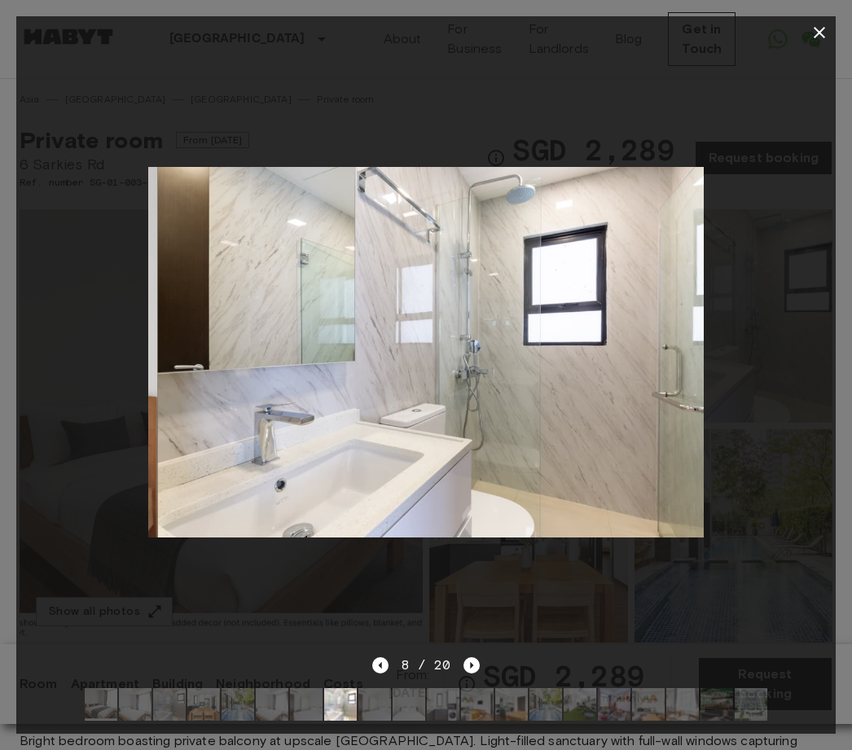
click at [477, 664] on icon "Next image" at bounding box center [471, 665] width 16 height 16
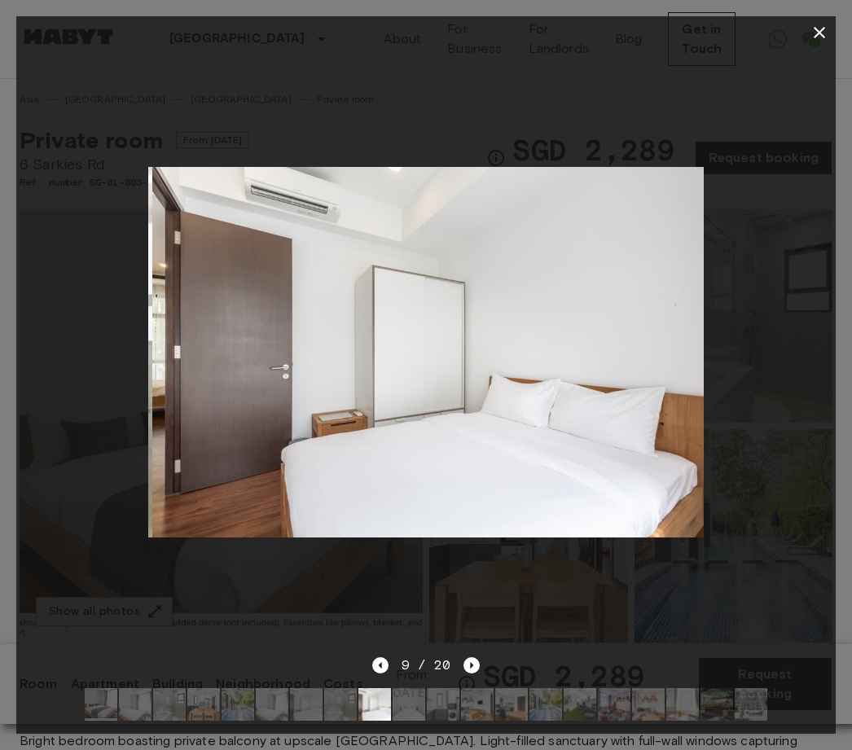
click at [478, 662] on icon "Next image" at bounding box center [471, 665] width 16 height 16
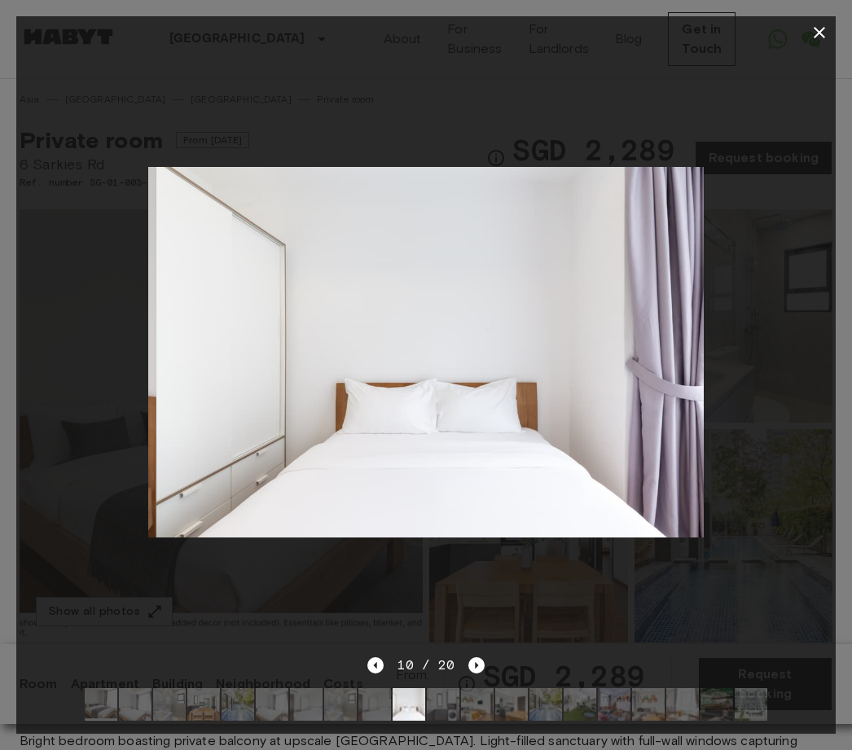
click at [481, 665] on icon "Next image" at bounding box center [476, 665] width 16 height 16
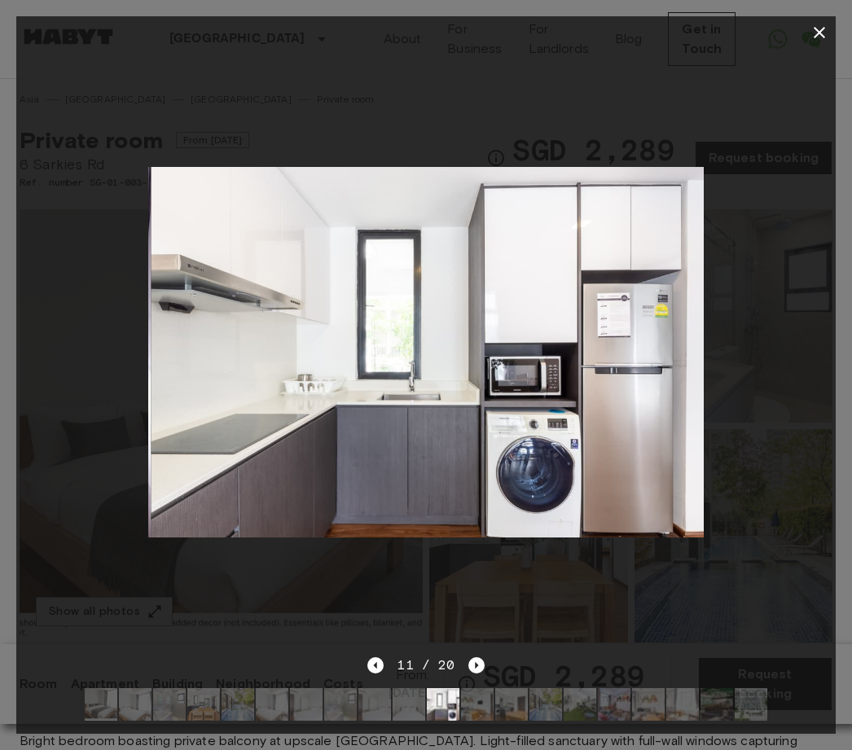
click at [481, 668] on icon "Next image" at bounding box center [476, 665] width 16 height 16
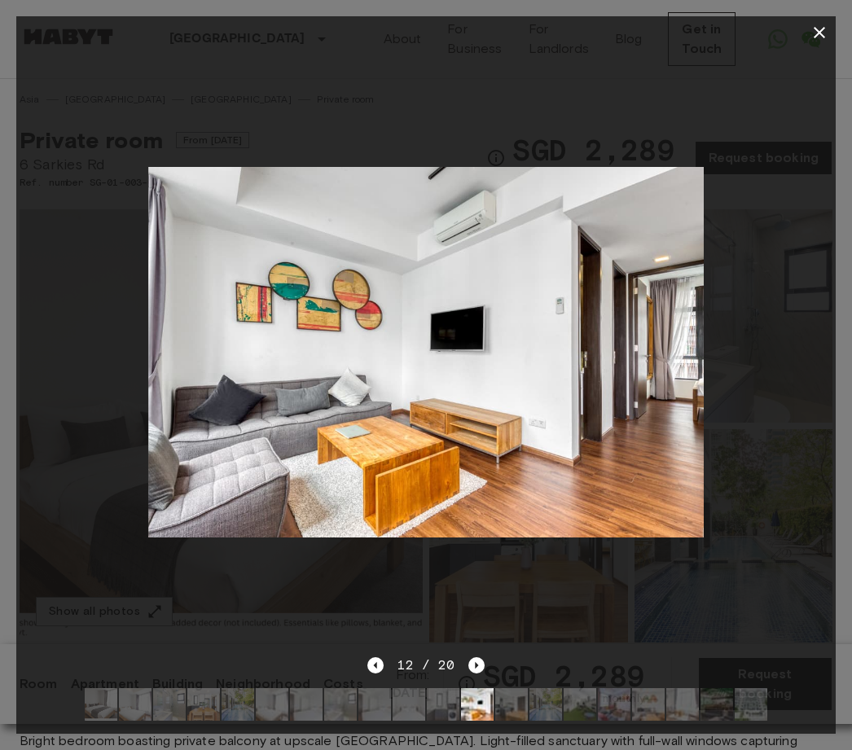
click at [482, 664] on icon "Next image" at bounding box center [476, 665] width 16 height 16
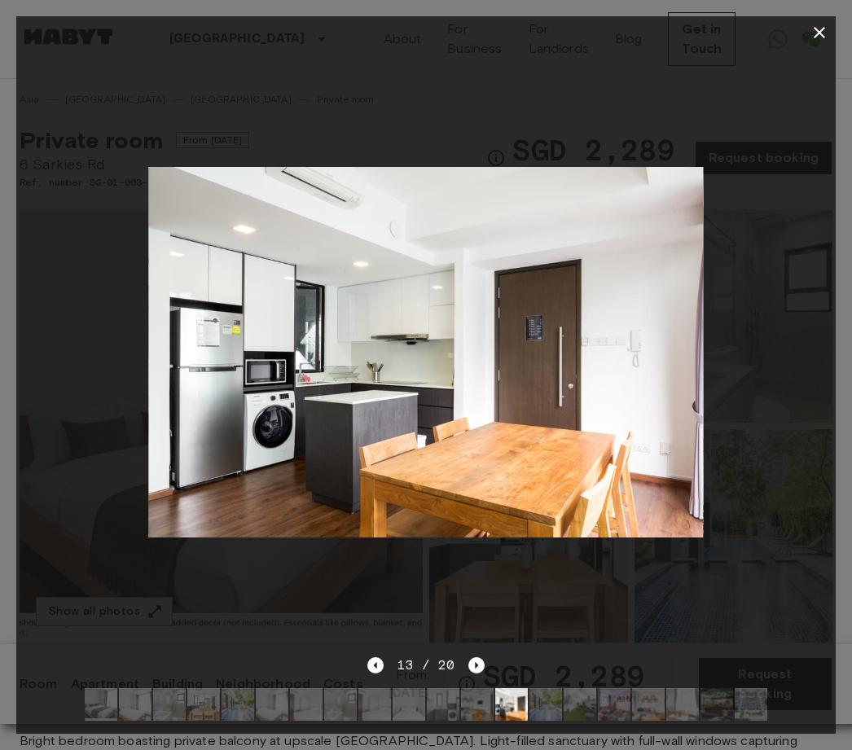
click at [480, 666] on icon "Next image" at bounding box center [476, 665] width 16 height 16
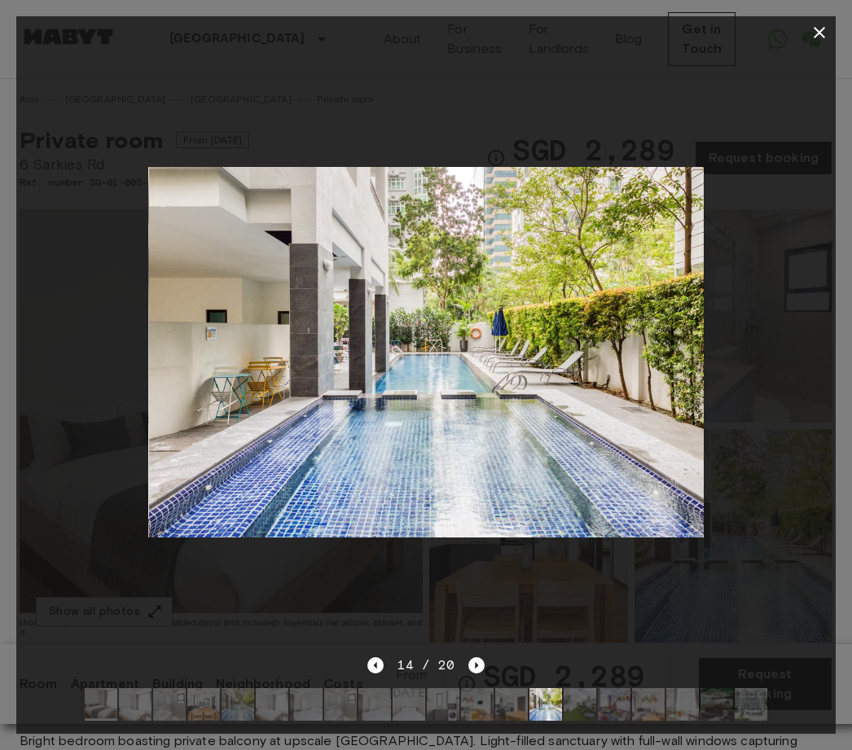
click at [479, 667] on icon "Next image" at bounding box center [476, 665] width 16 height 16
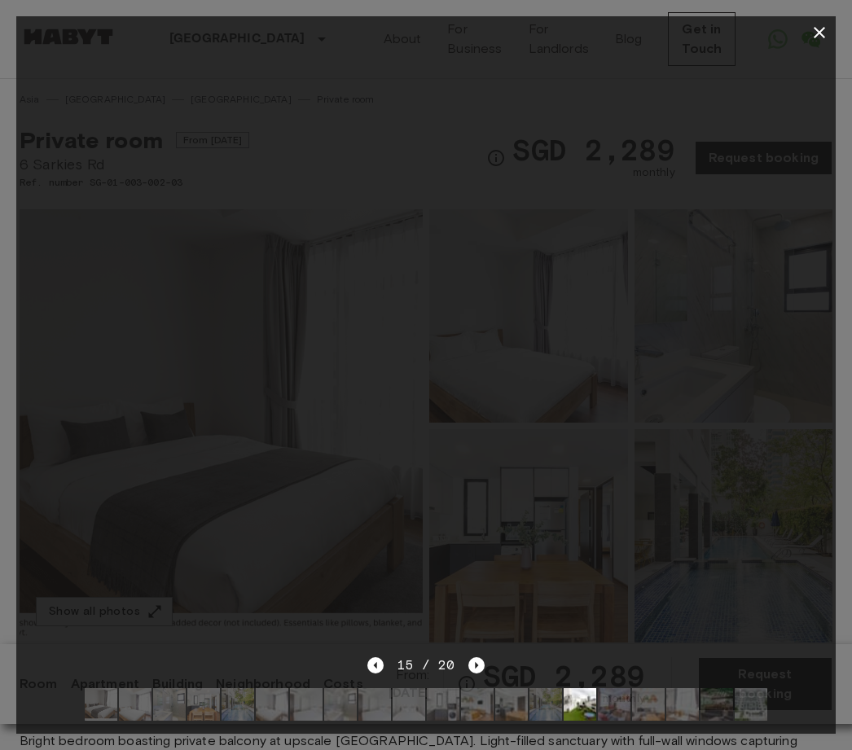
click at [480, 669] on icon "Next image" at bounding box center [476, 665] width 16 height 16
click at [480, 667] on icon "Next image" at bounding box center [476, 665] width 16 height 16
click at [480, 671] on icon "Next image" at bounding box center [476, 665] width 16 height 16
click at [478, 665] on icon "Next image" at bounding box center [476, 665] width 16 height 16
click at [476, 669] on icon "Next image" at bounding box center [476, 665] width 16 height 16
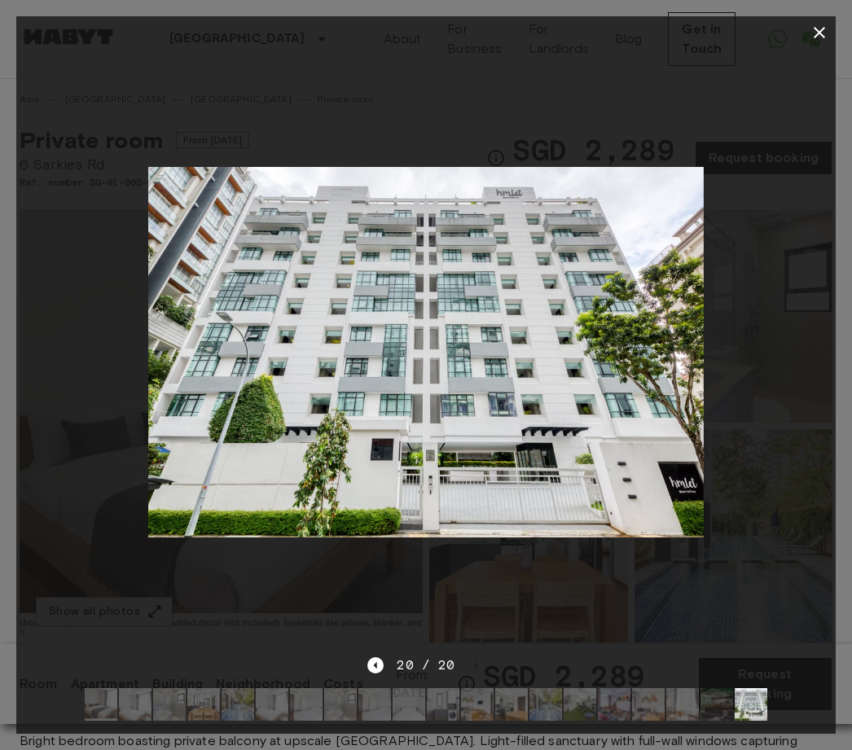
click at [816, 28] on icon "button" at bounding box center [820, 33] width 20 height 20
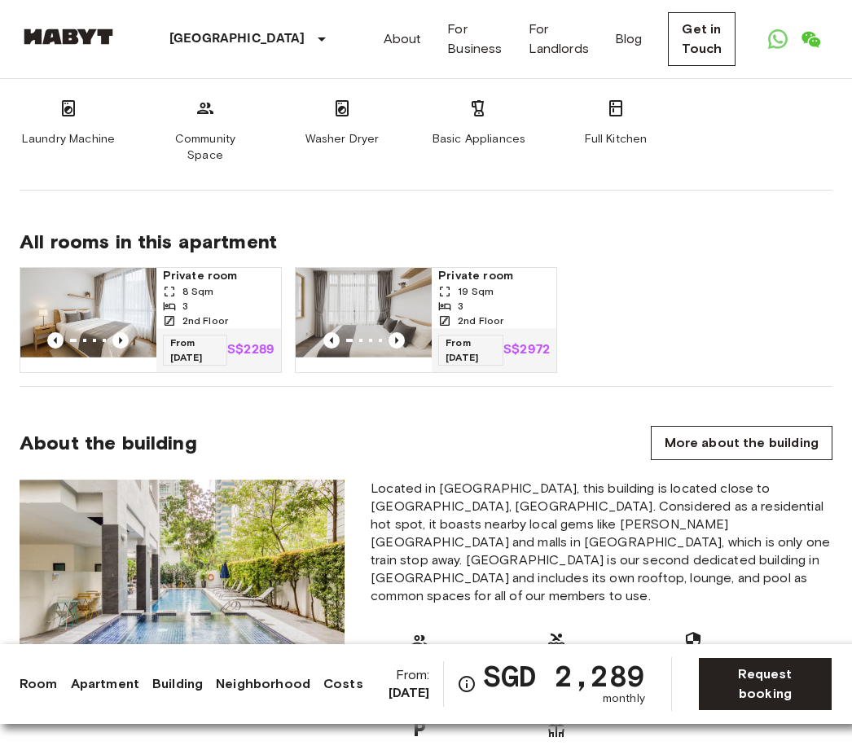
scroll to position [1271, 0]
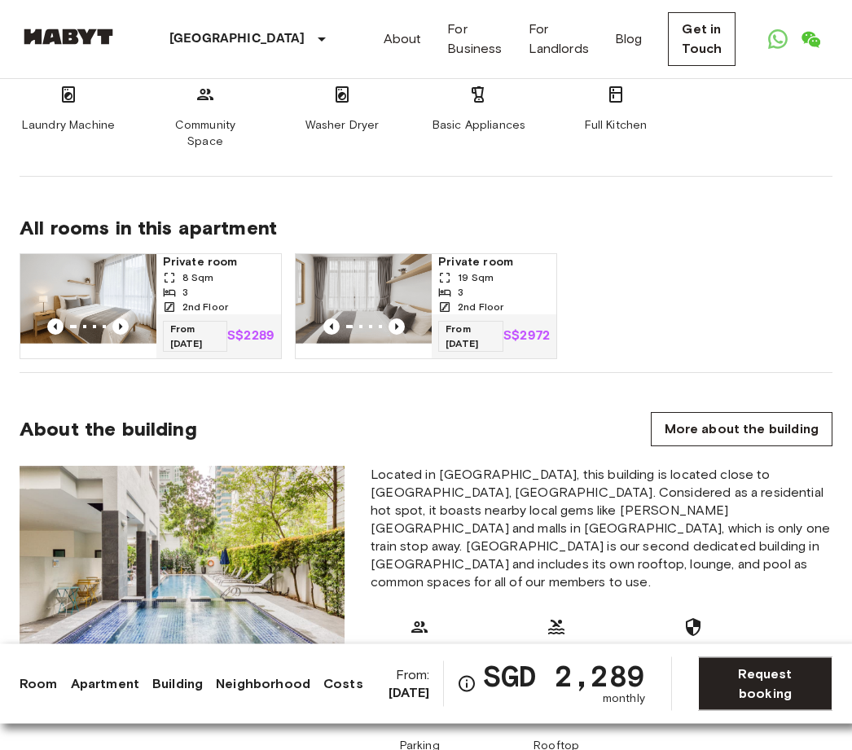
click at [202, 322] on span "From [DATE]" at bounding box center [195, 337] width 64 height 31
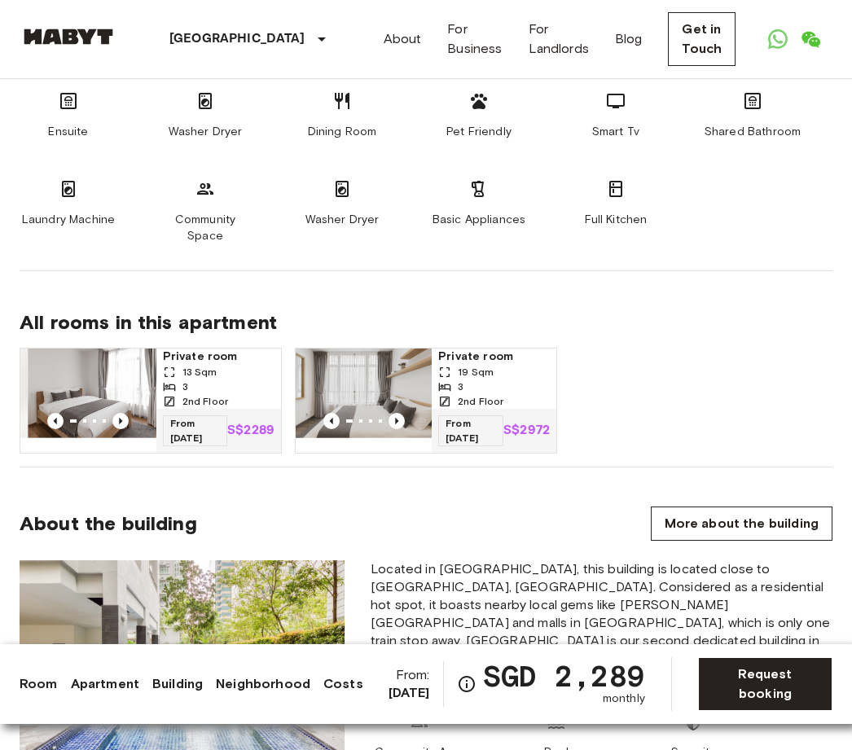
scroll to position [1071, 0]
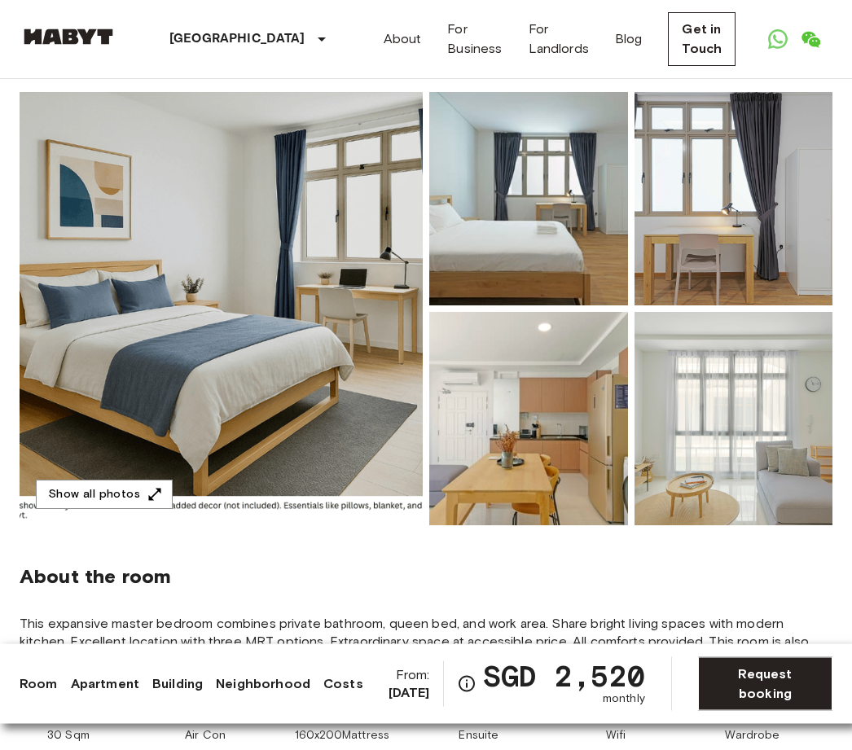
scroll to position [84, 0]
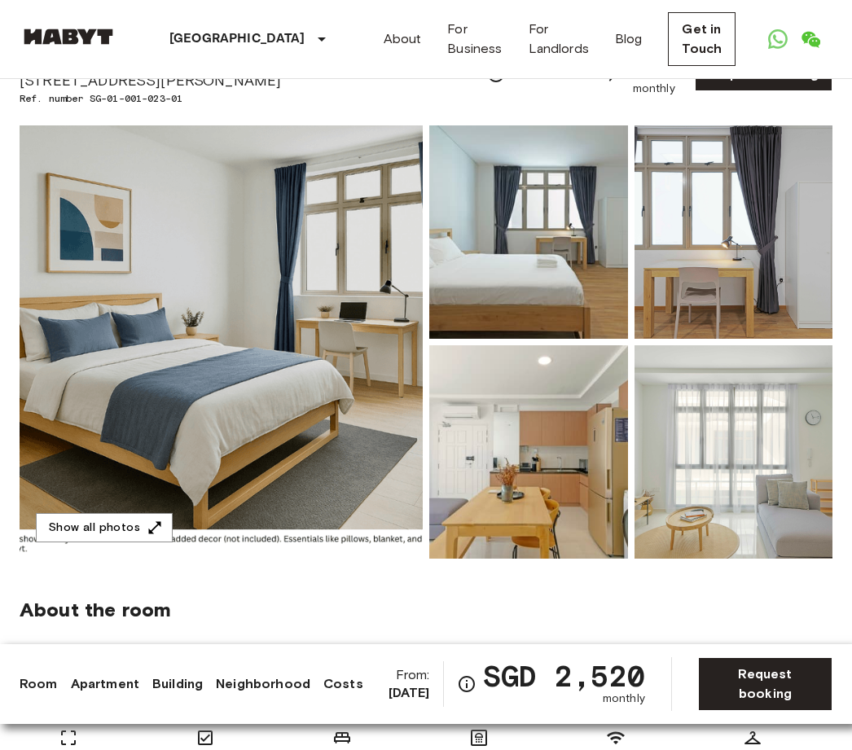
click at [261, 379] on img at bounding box center [221, 341] width 403 height 433
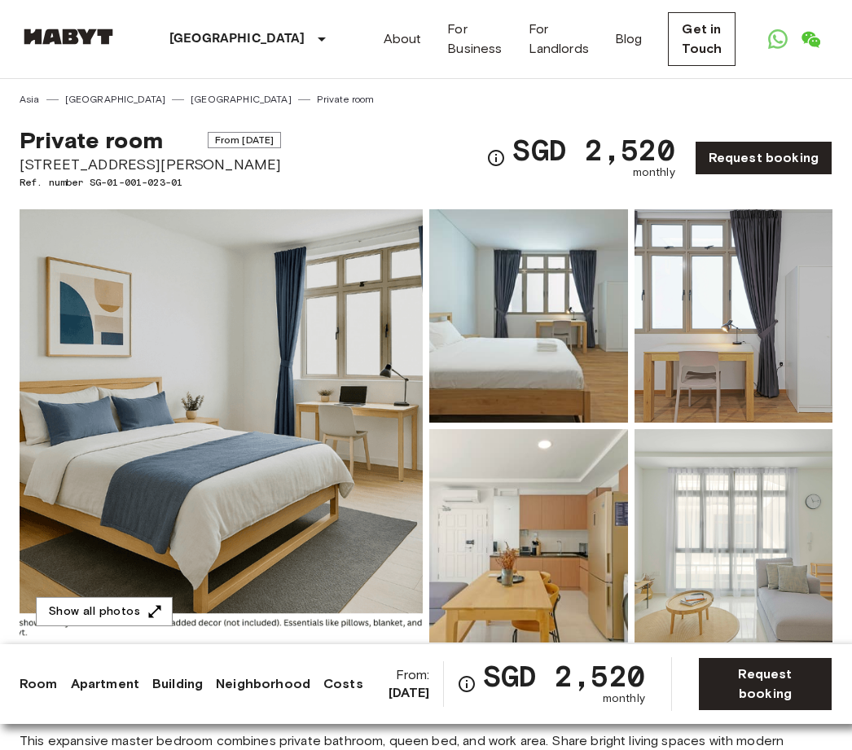
scroll to position [38, 0]
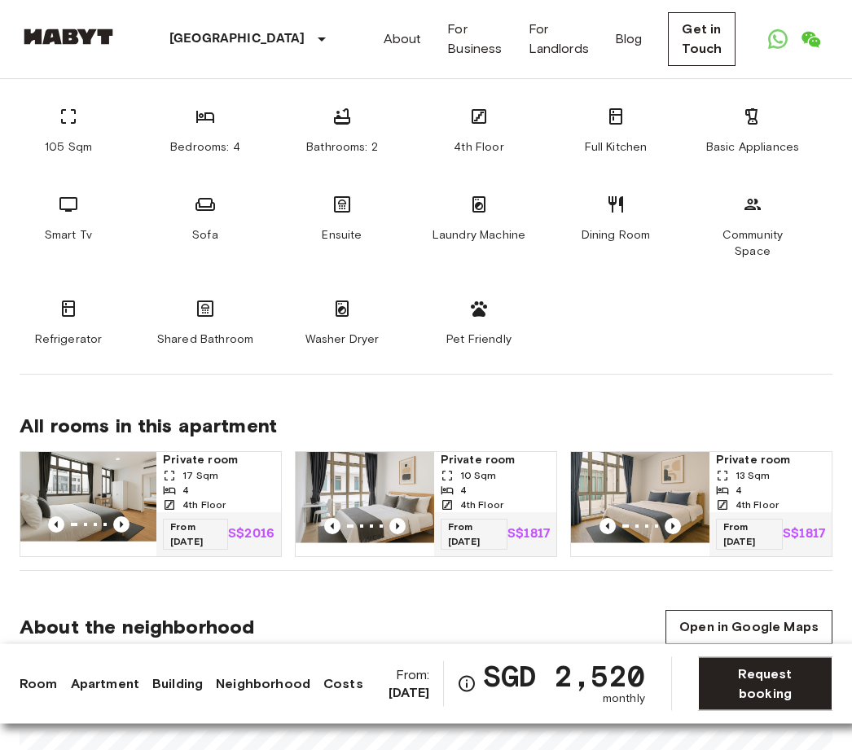
scroll to position [968, 0]
click at [382, 466] on img at bounding box center [365, 498] width 138 height 92
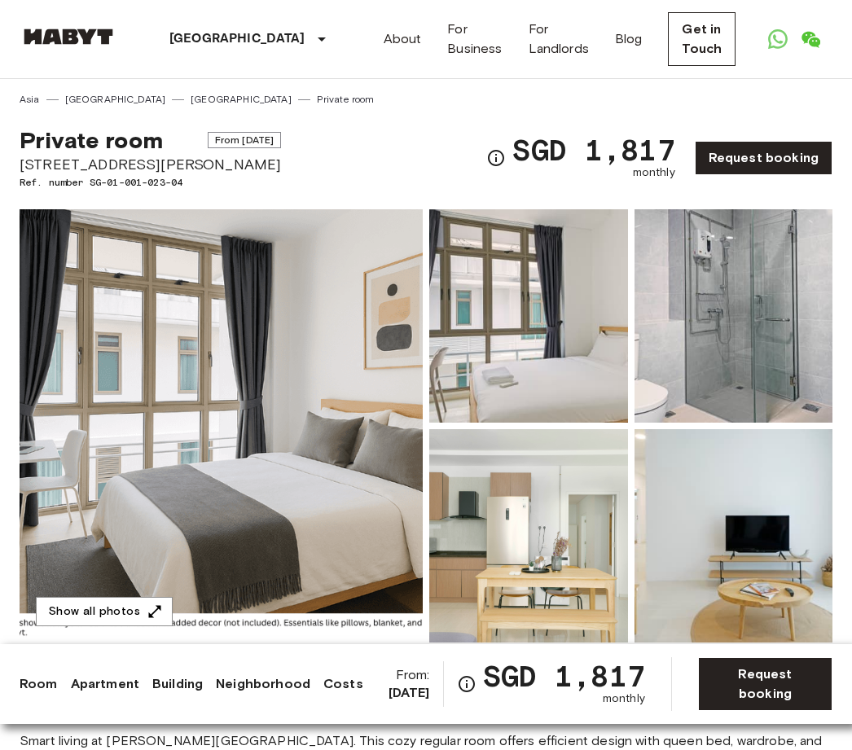
click at [304, 489] on img at bounding box center [221, 425] width 403 height 433
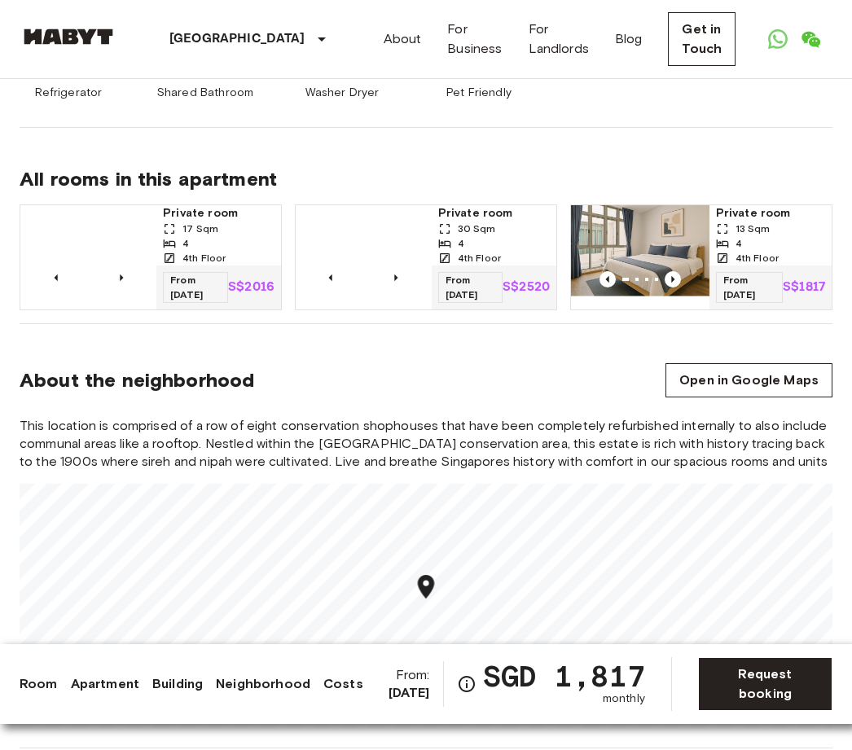
scroll to position [1171, 0]
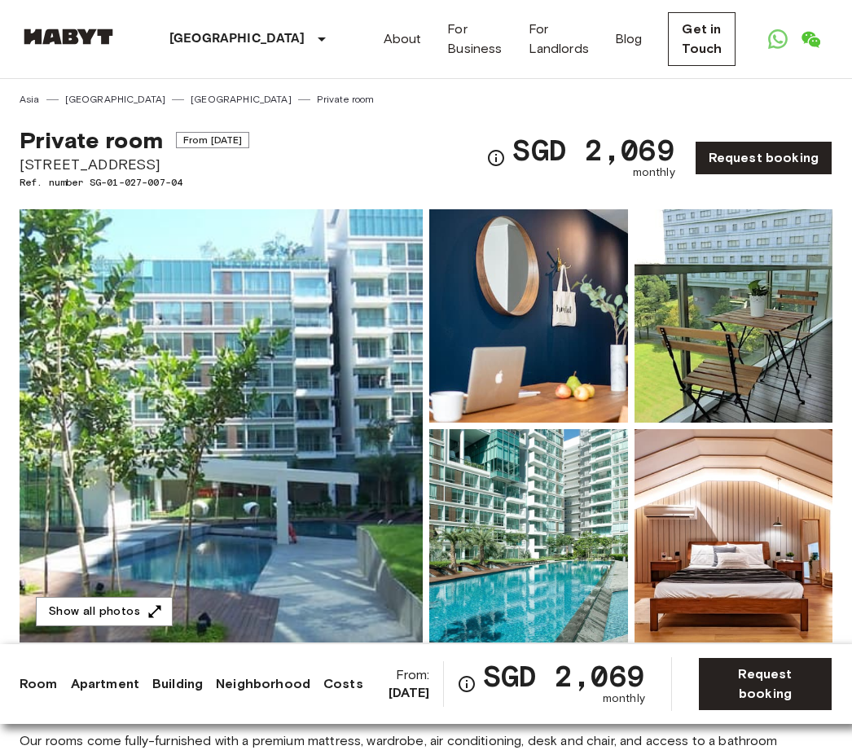
click at [314, 494] on img at bounding box center [221, 425] width 403 height 433
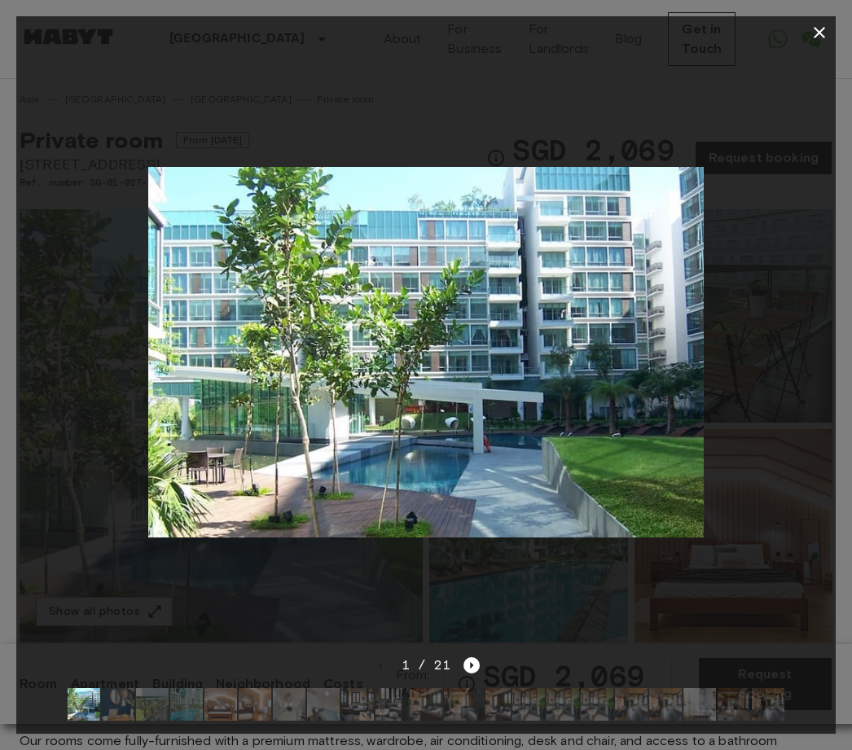
click at [478, 671] on icon "Next image" at bounding box center [471, 665] width 16 height 16
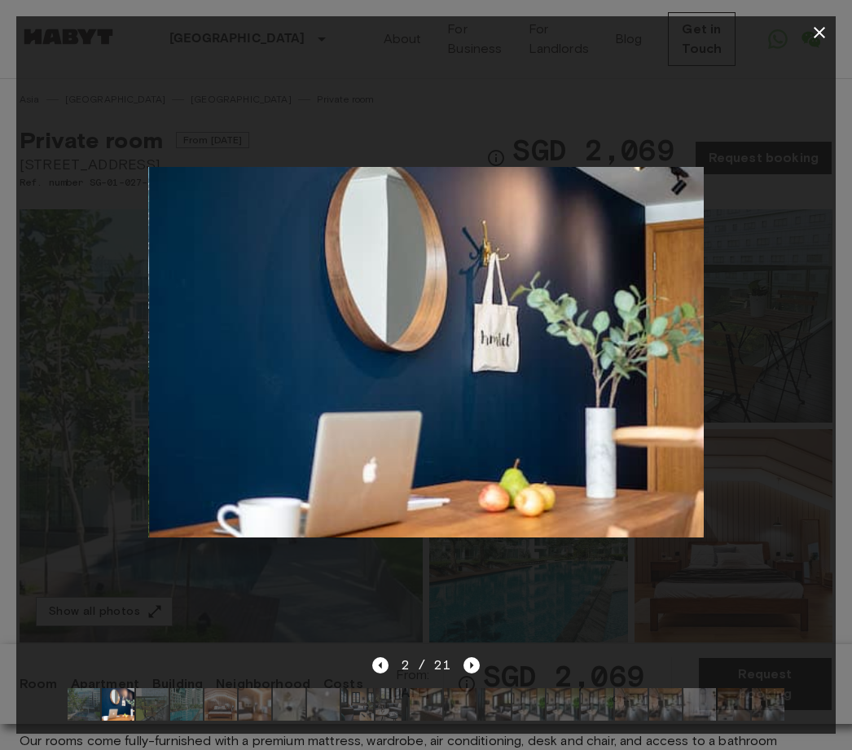
click at [477, 666] on icon "Next image" at bounding box center [471, 665] width 16 height 16
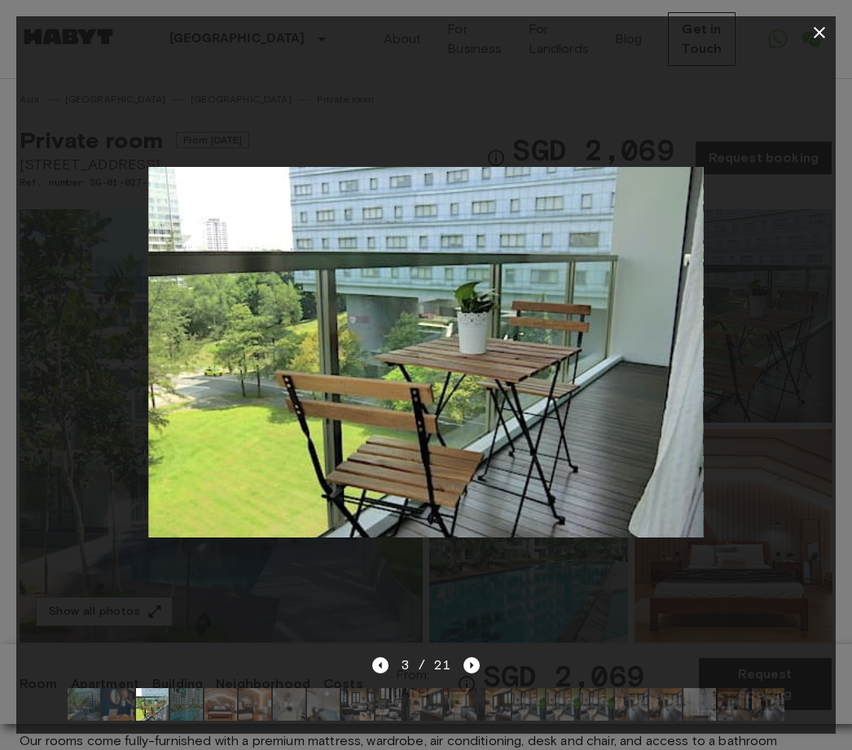
click at [478, 663] on icon "Next image" at bounding box center [471, 665] width 16 height 16
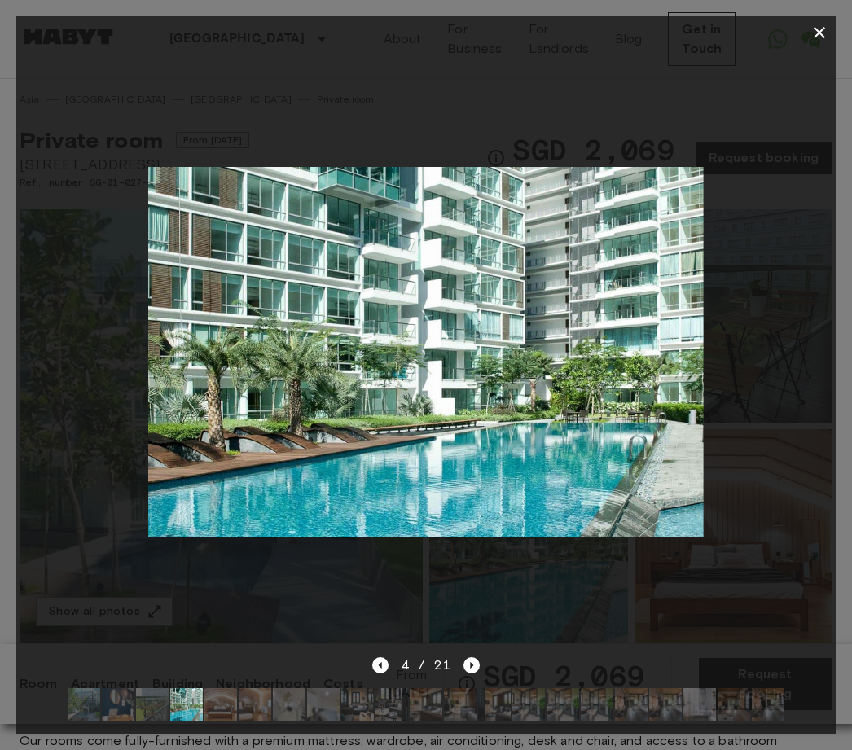
click at [477, 665] on icon "Next image" at bounding box center [471, 665] width 16 height 16
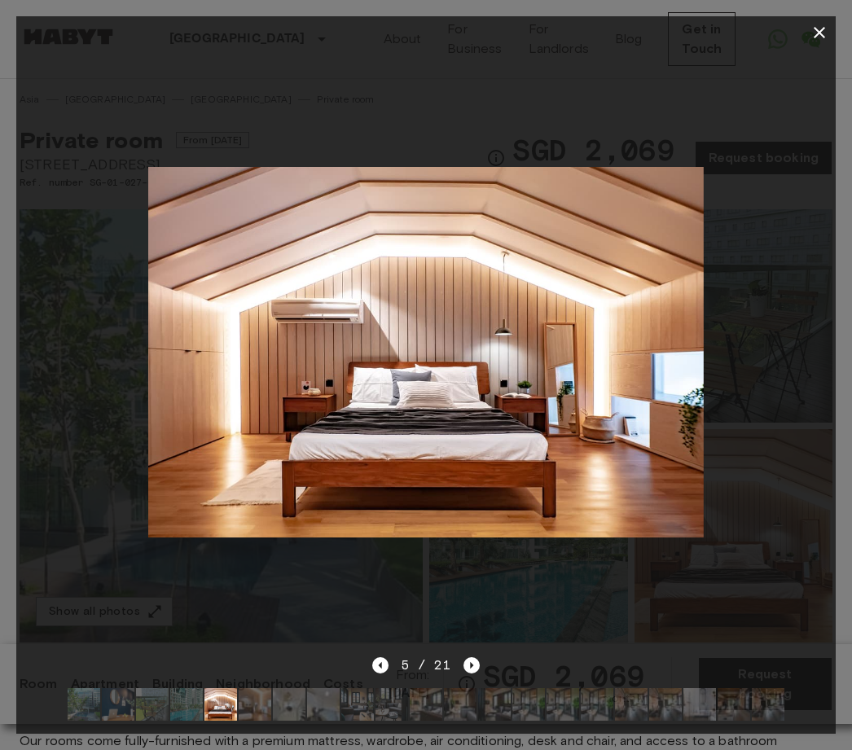
click at [476, 664] on icon "Next image" at bounding box center [471, 665] width 16 height 16
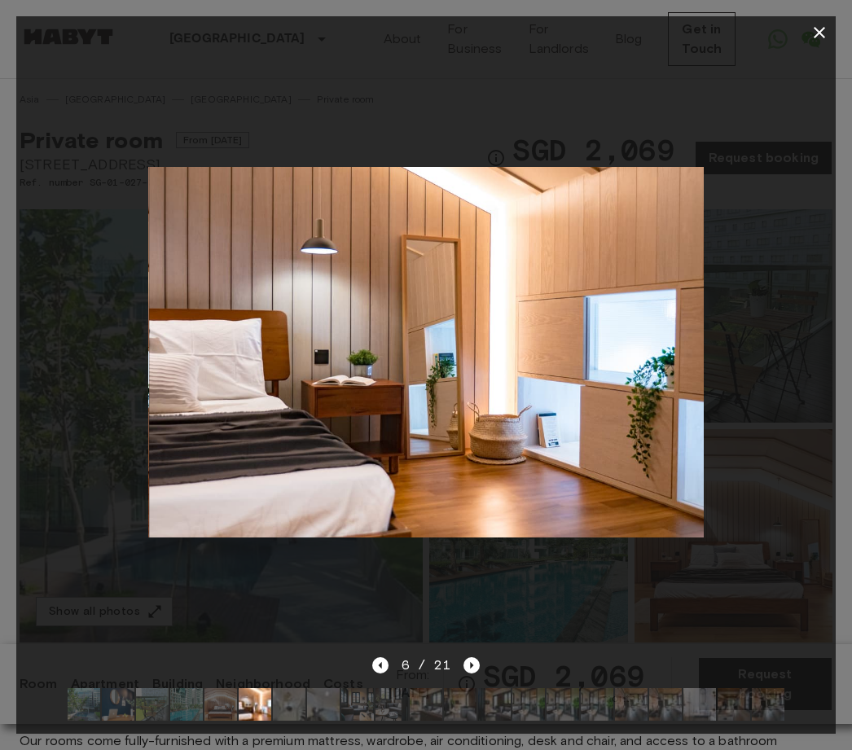
click at [477, 657] on icon "Next image" at bounding box center [471, 665] width 16 height 16
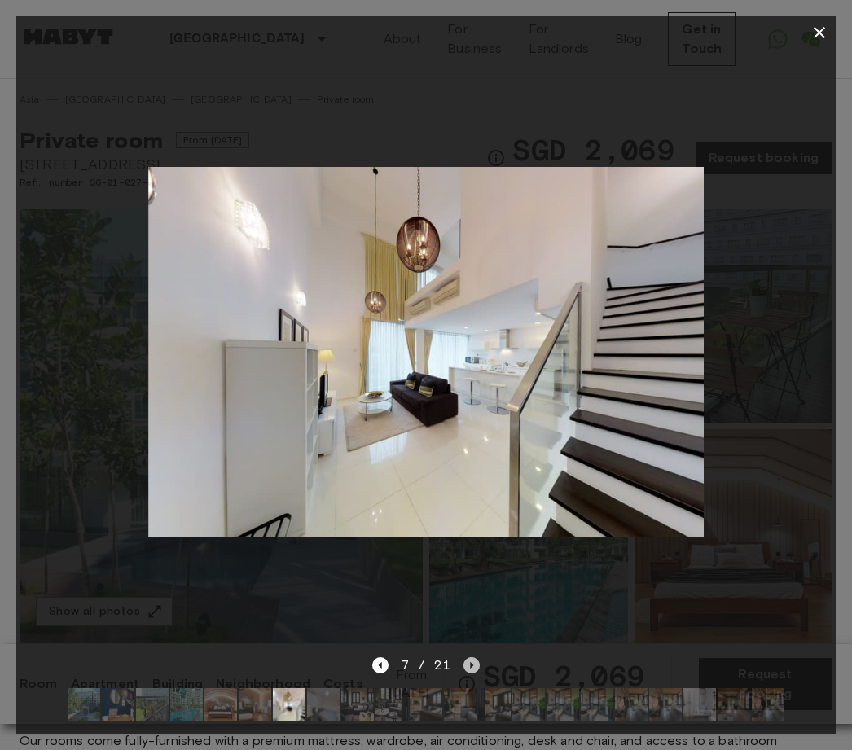
click at [473, 666] on icon "Next image" at bounding box center [471, 665] width 16 height 16
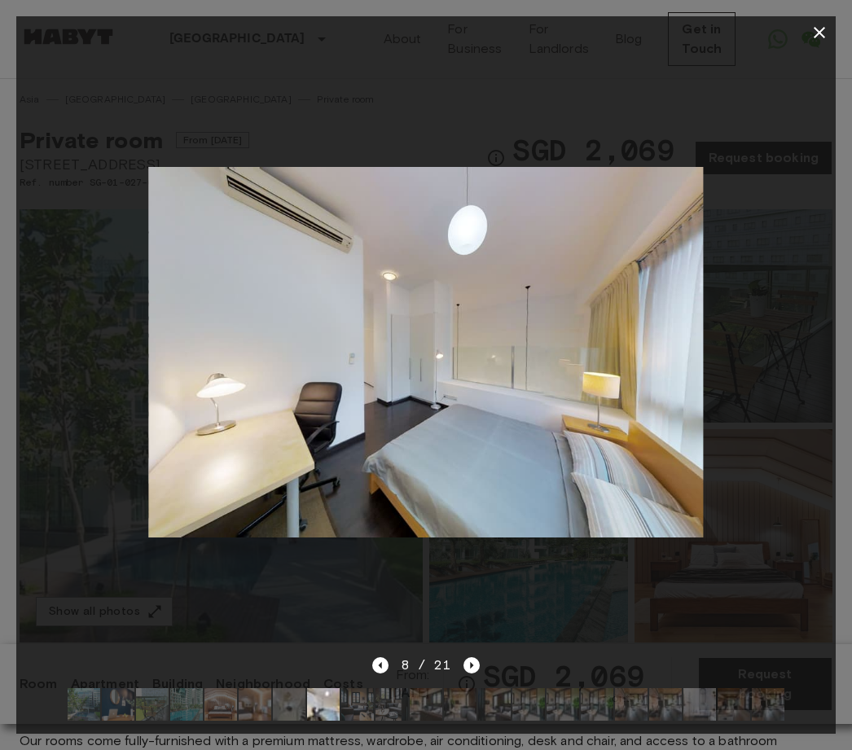
click at [478, 660] on icon "Next image" at bounding box center [471, 665] width 16 height 16
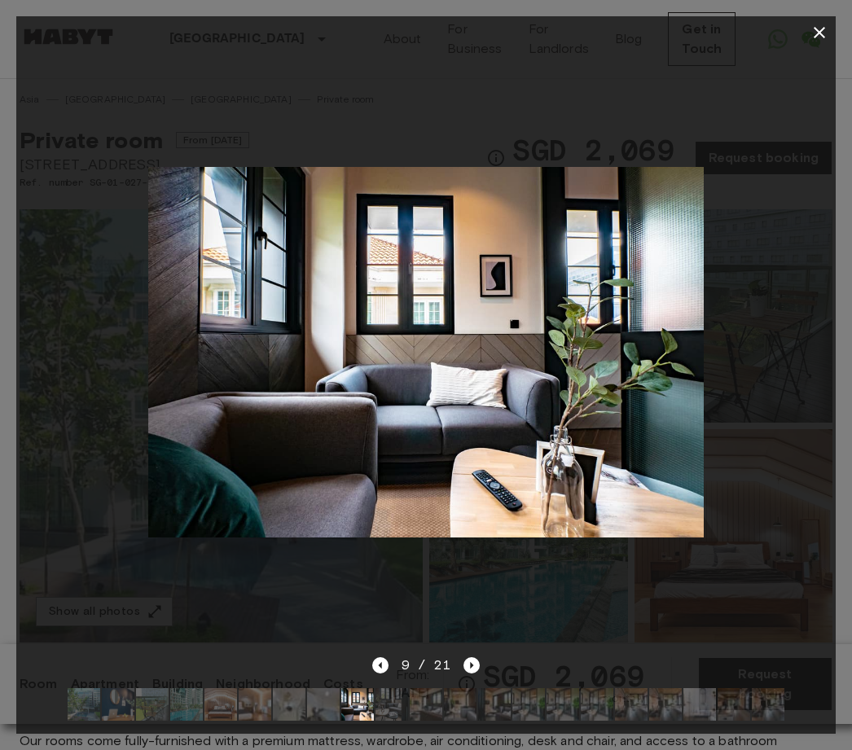
click at [477, 657] on icon "Next image" at bounding box center [471, 665] width 16 height 16
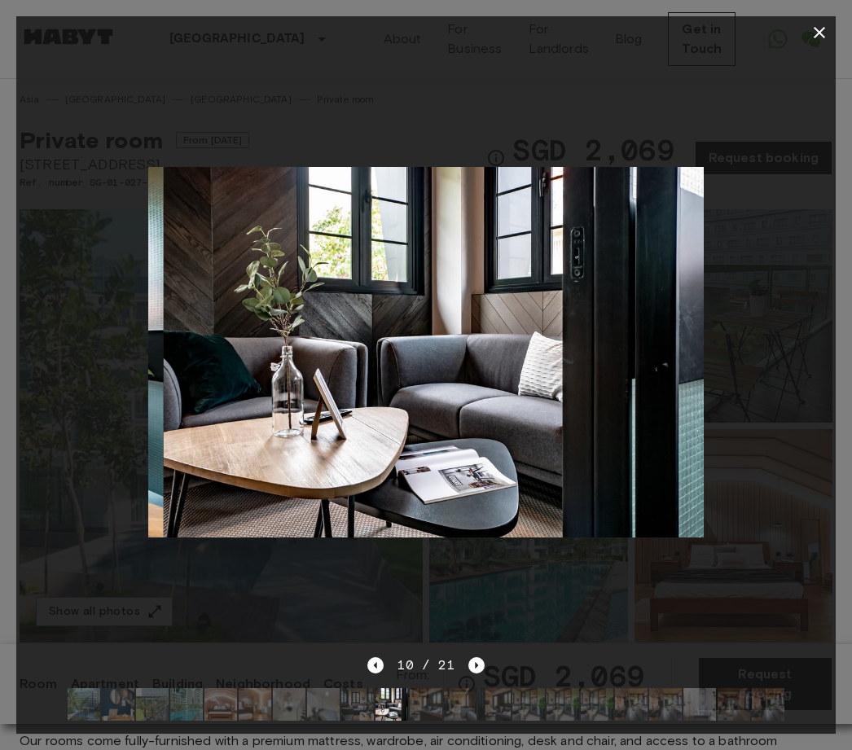
click at [482, 663] on icon "Next image" at bounding box center [476, 665] width 16 height 16
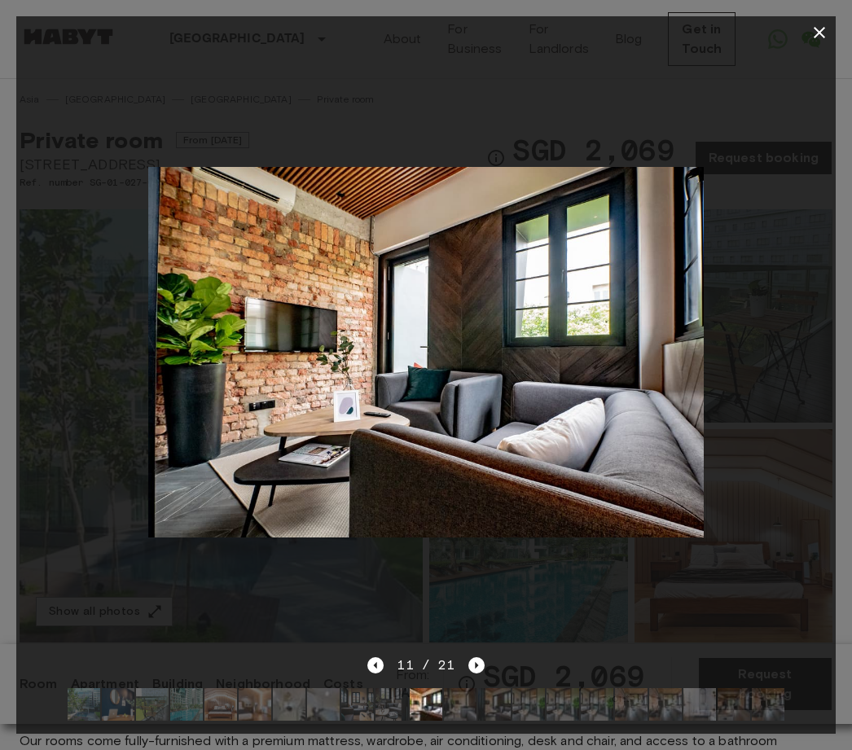
click at [490, 661] on div "11 / 21" at bounding box center [425, 695] width 819 height 78
click at [472, 666] on icon "Next image" at bounding box center [476, 665] width 16 height 16
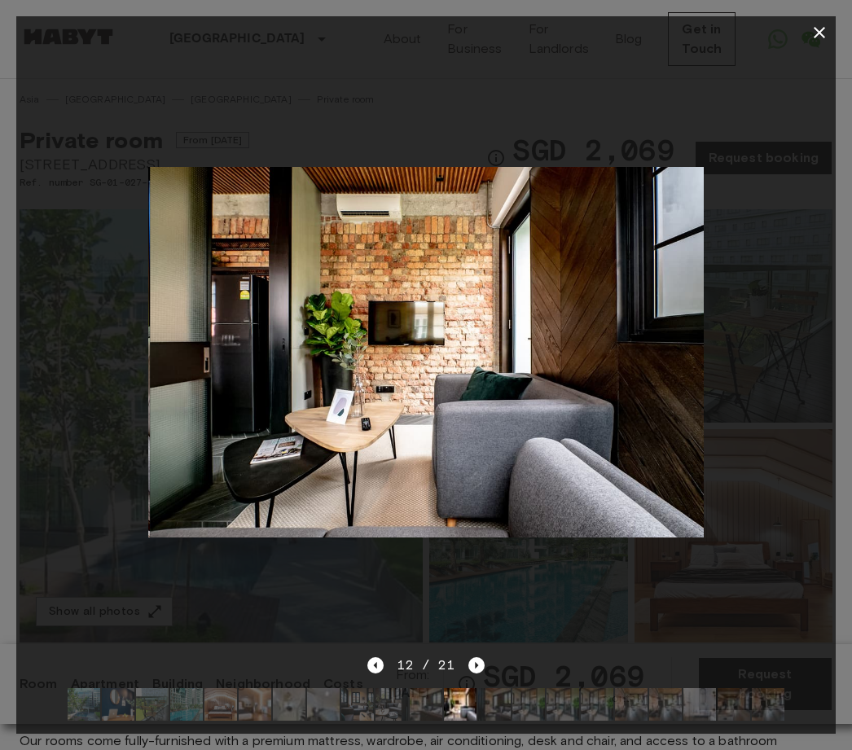
click at [480, 658] on icon "Next image" at bounding box center [476, 665] width 16 height 16
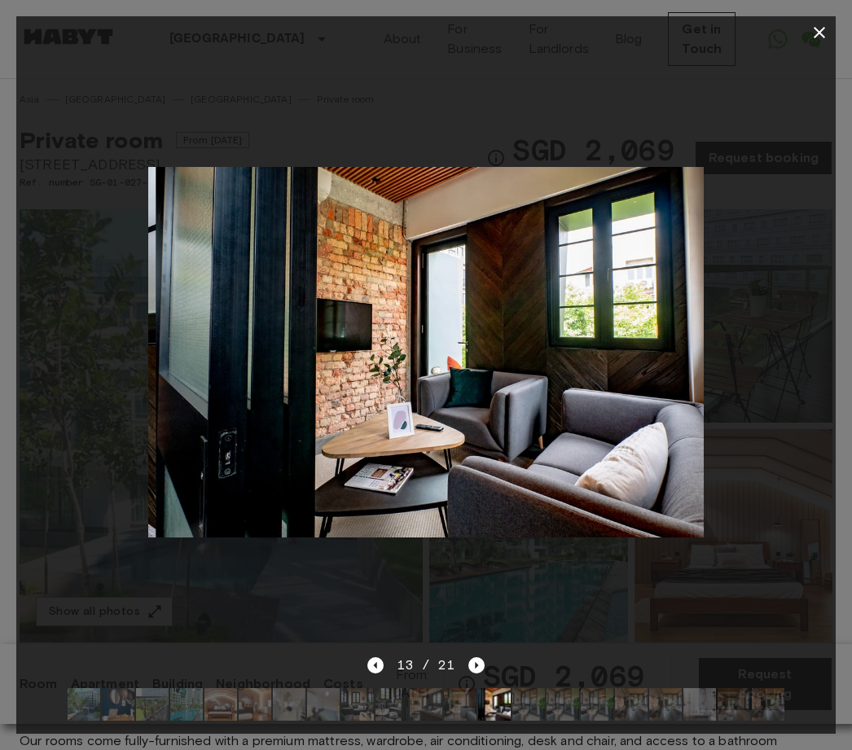
click at [477, 660] on icon "Next image" at bounding box center [476, 665] width 16 height 16
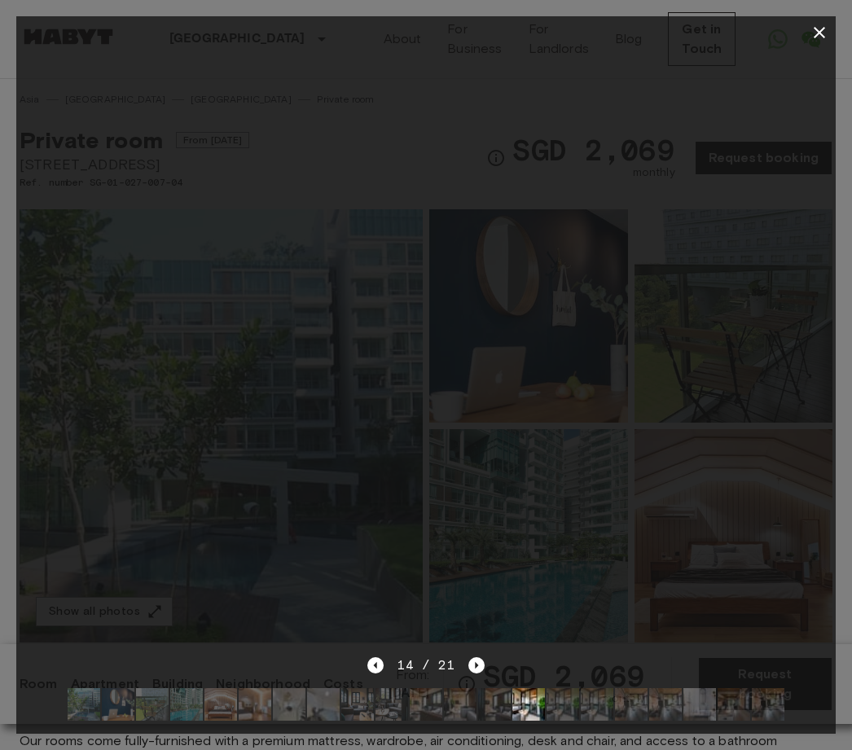
click at [479, 657] on icon "Next image" at bounding box center [476, 665] width 16 height 16
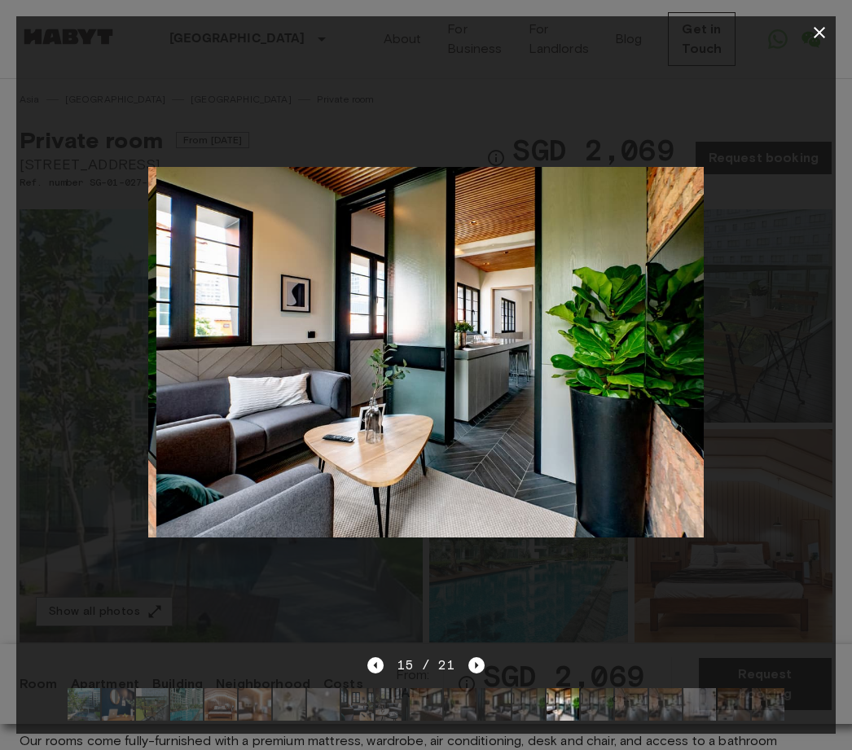
click at [482, 659] on icon "Next image" at bounding box center [476, 665] width 16 height 16
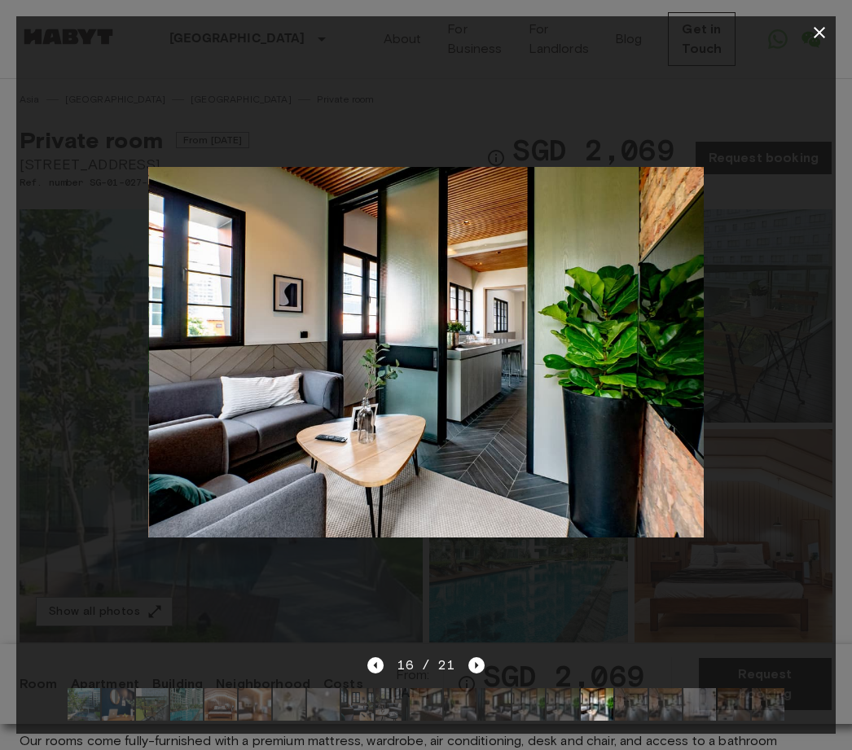
click at [483, 655] on div at bounding box center [425, 352] width 819 height 607
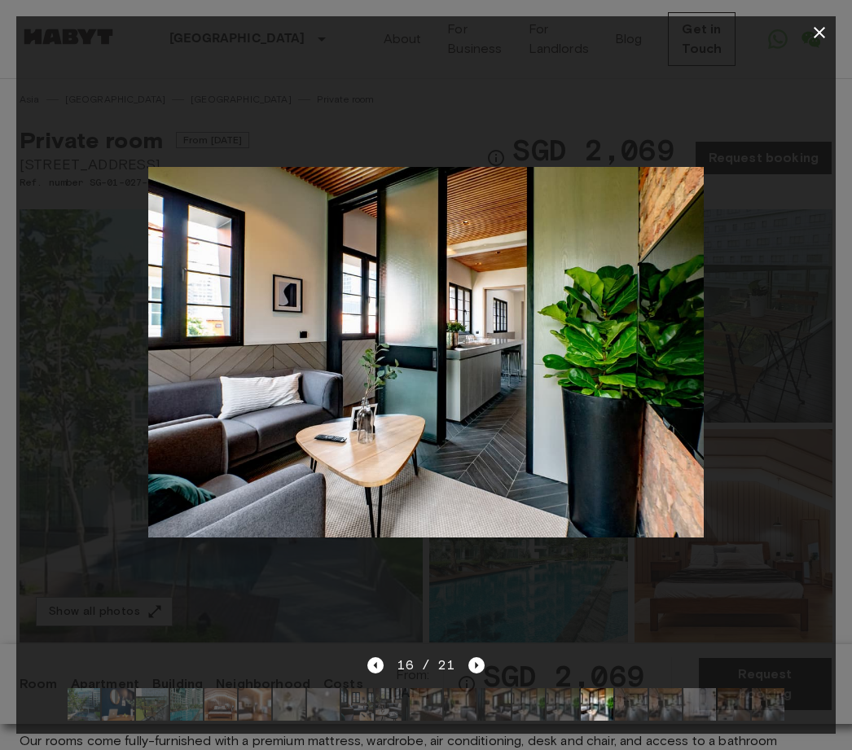
click at [472, 664] on icon "Next image" at bounding box center [476, 665] width 16 height 16
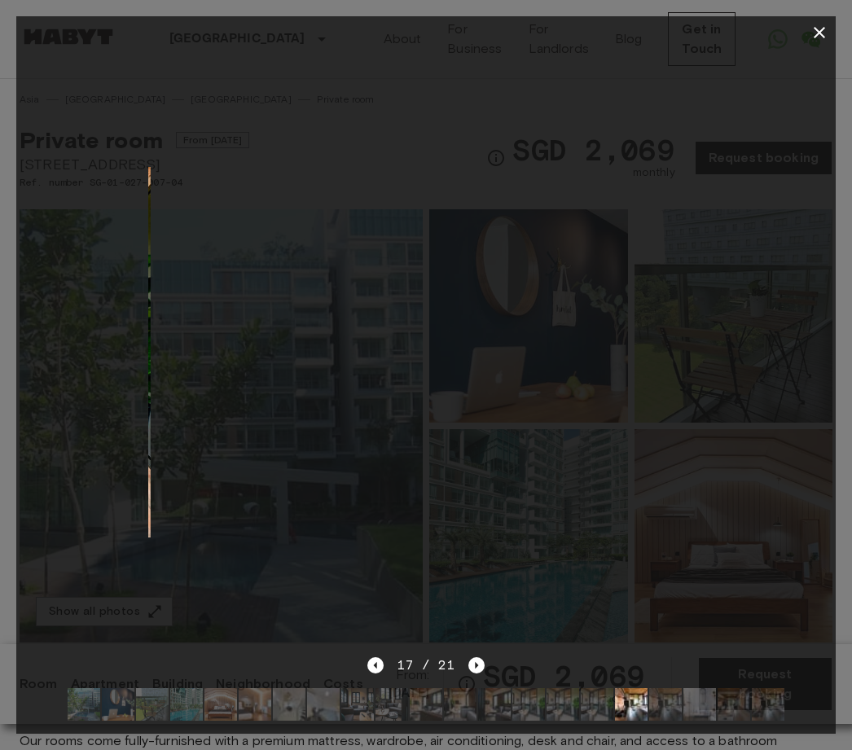
click at [478, 661] on icon "Next image" at bounding box center [476, 665] width 16 height 16
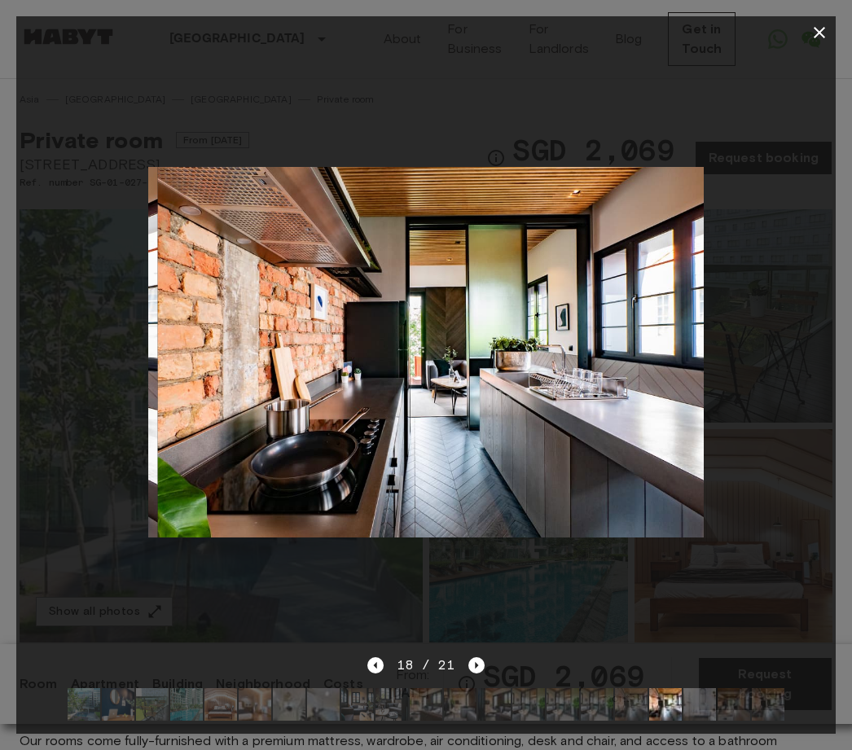
click at [483, 658] on icon "Next image" at bounding box center [476, 665] width 16 height 16
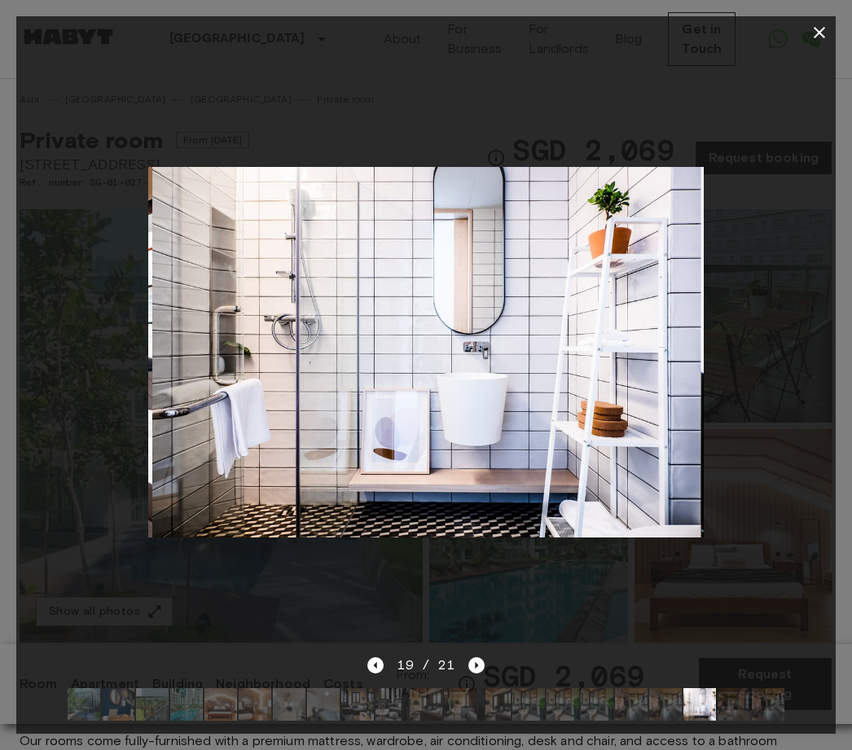
click at [483, 655] on div at bounding box center [425, 352] width 819 height 607
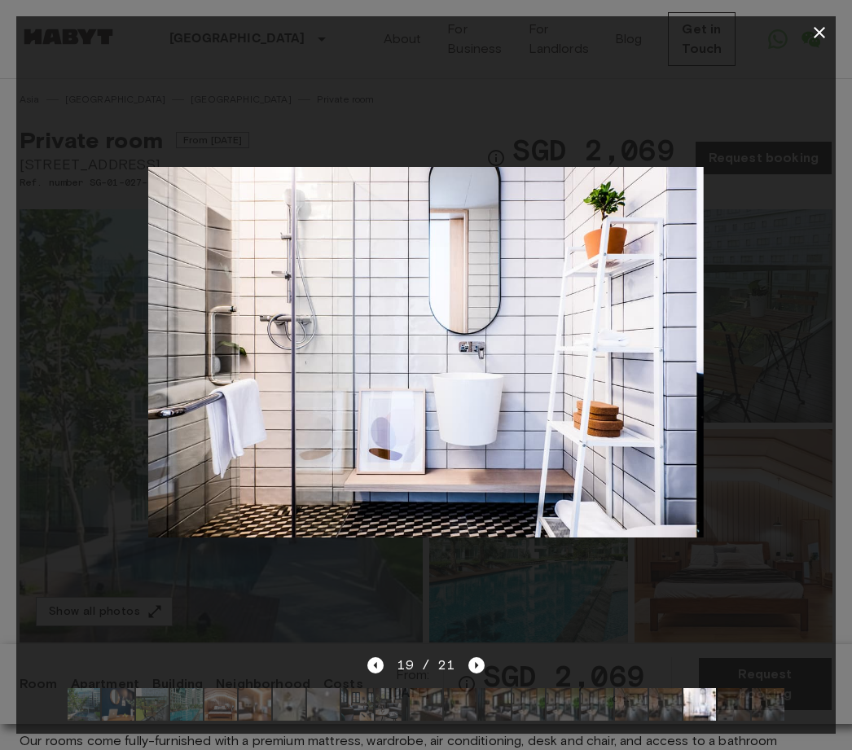
click at [472, 665] on icon "Next image" at bounding box center [476, 665] width 16 height 16
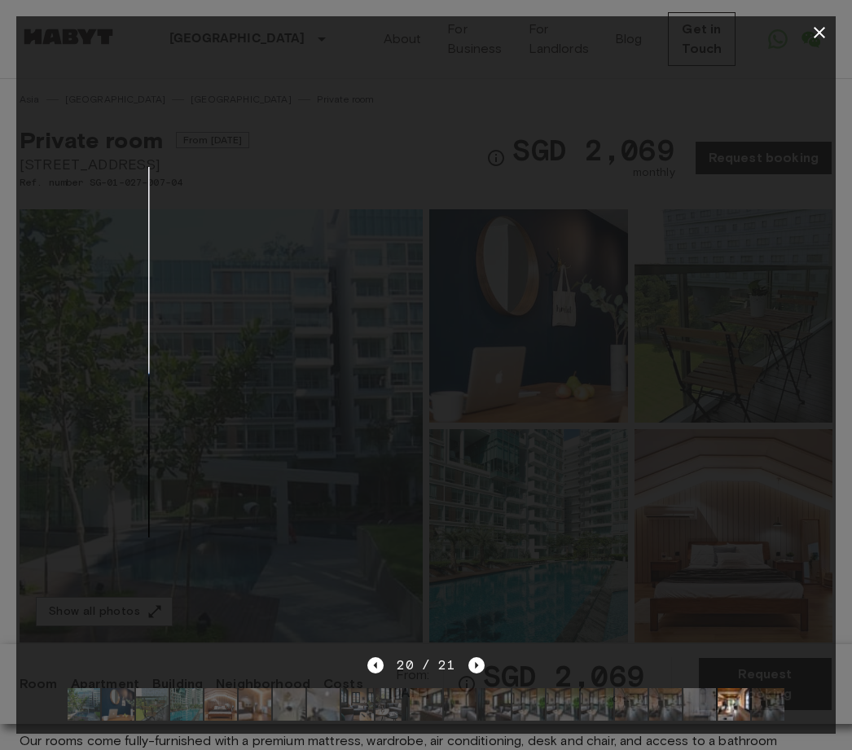
click at [475, 663] on icon "Next image" at bounding box center [476, 665] width 16 height 16
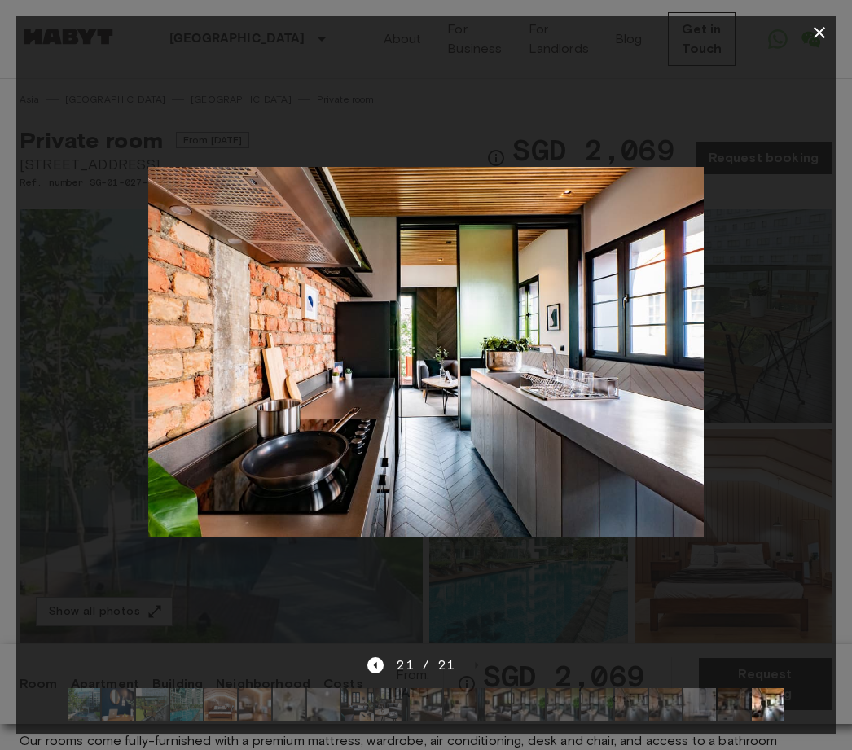
click at [828, 24] on icon "button" at bounding box center [820, 33] width 20 height 20
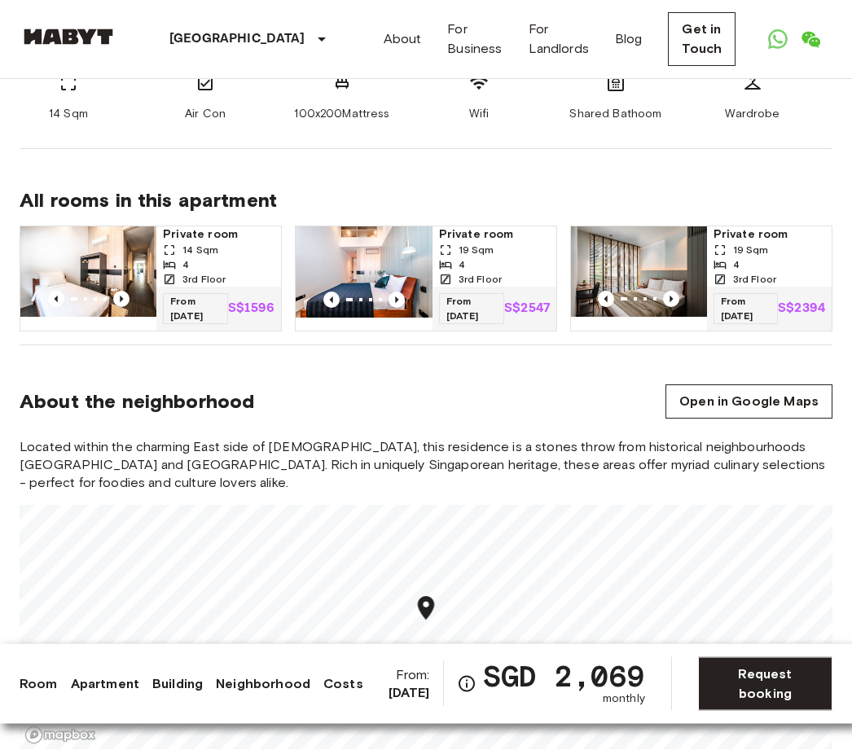
scroll to position [767, 0]
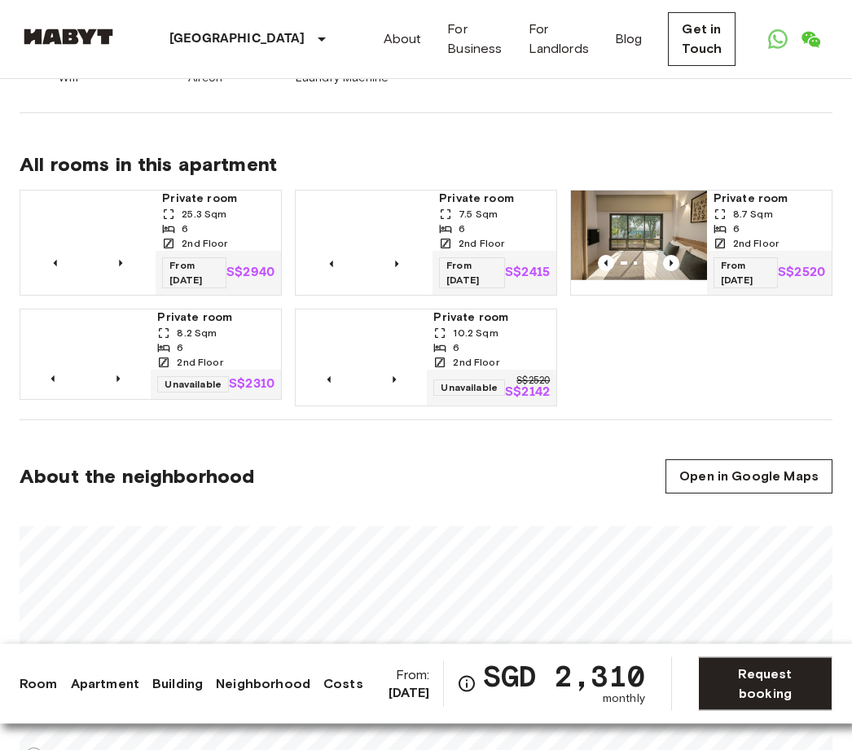
scroll to position [991, 0]
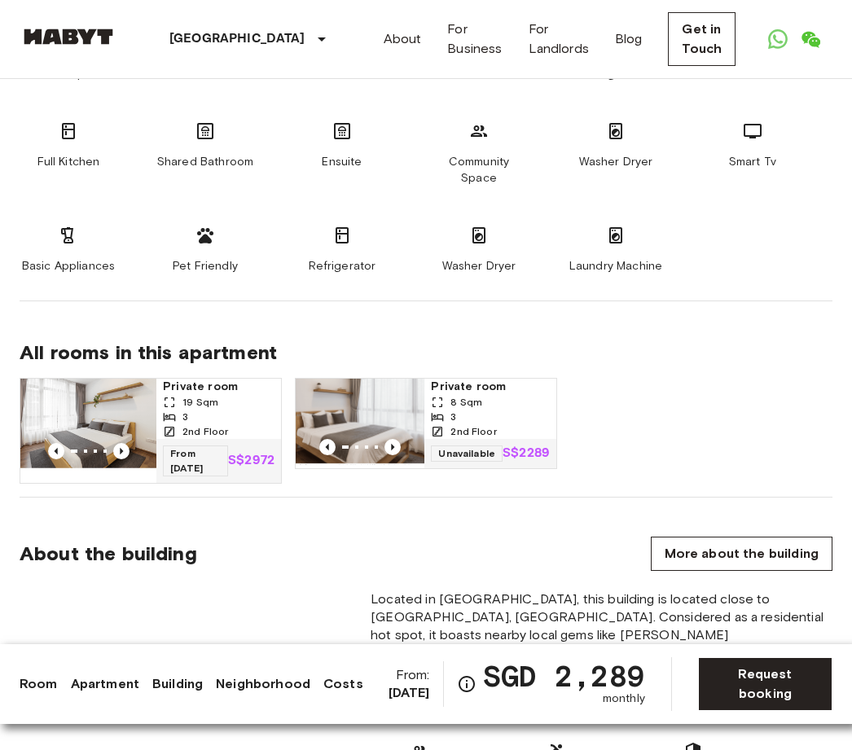
scroll to position [1059, 0]
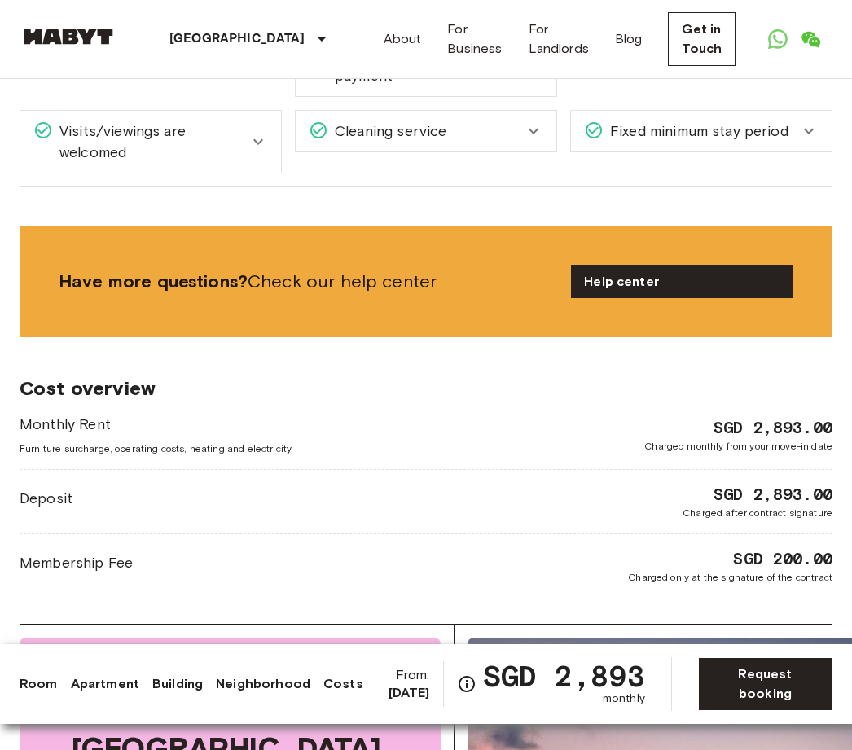
scroll to position [1356, 0]
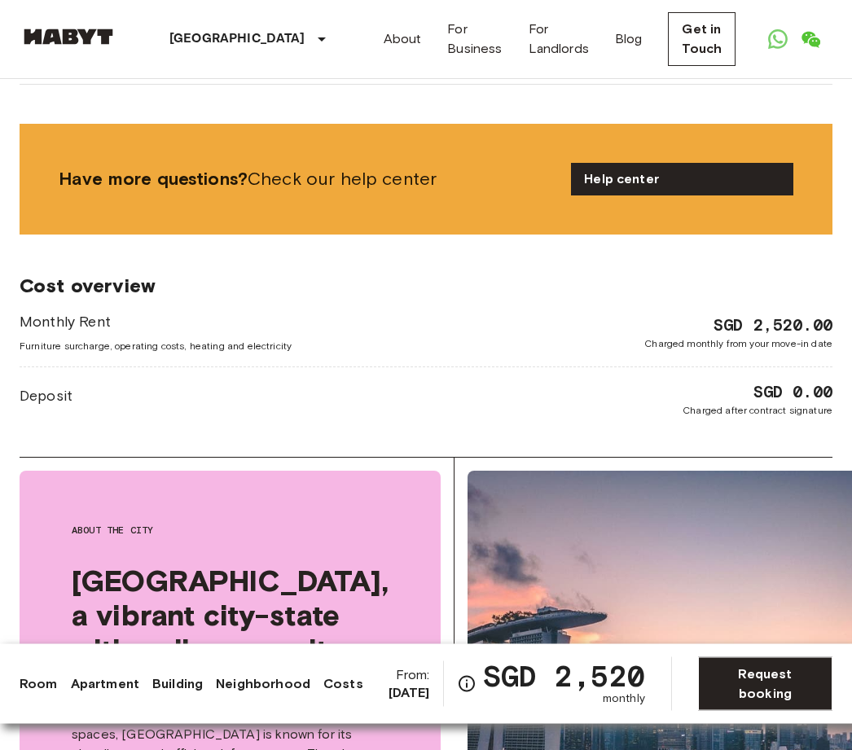
scroll to position [1519, 0]
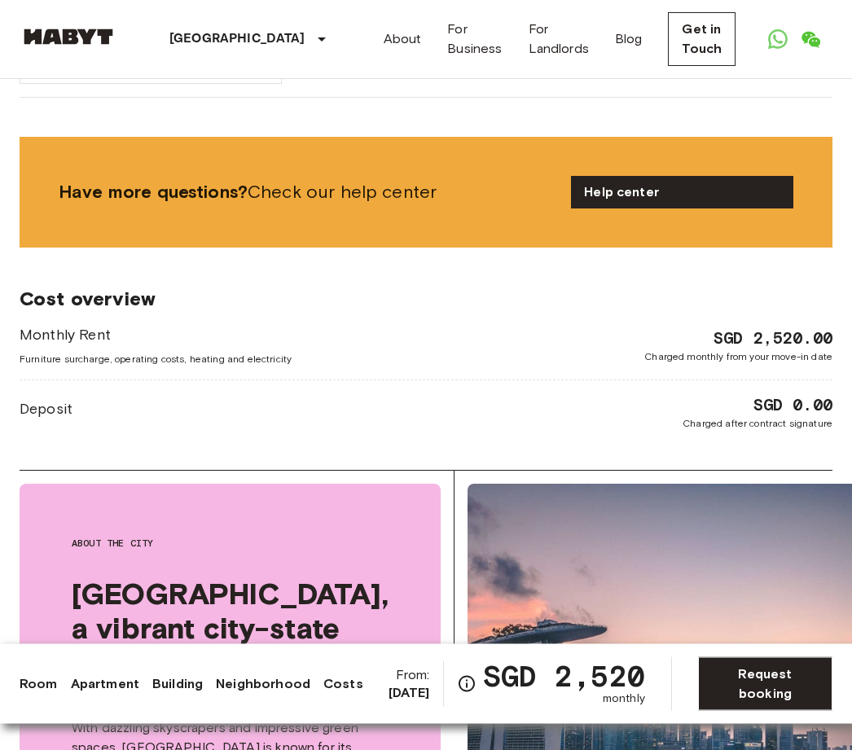
click at [114, 688] on link "Apartment" at bounding box center [105, 684] width 68 height 20
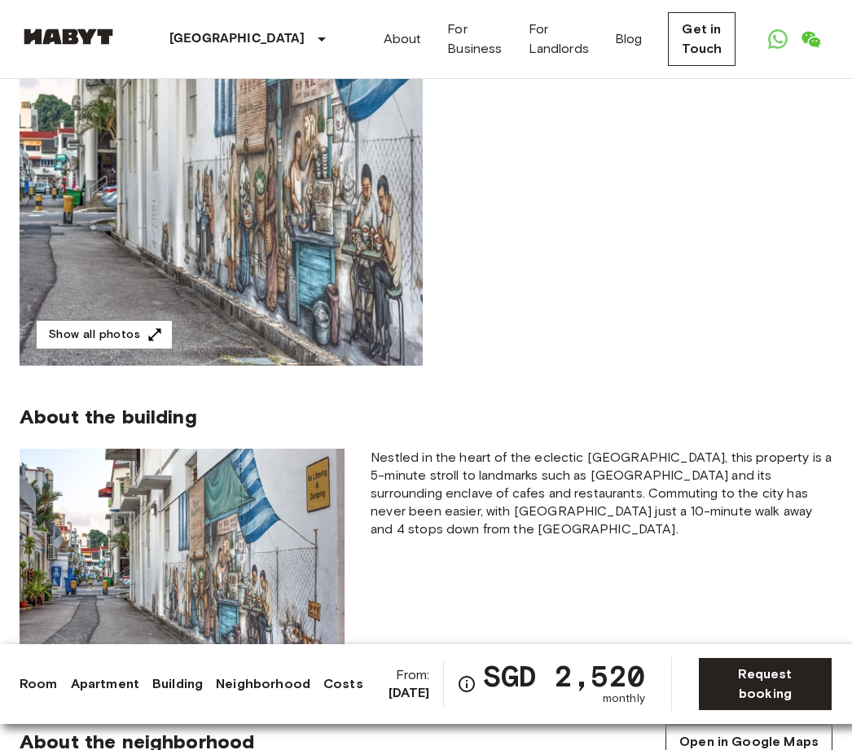
scroll to position [0, 0]
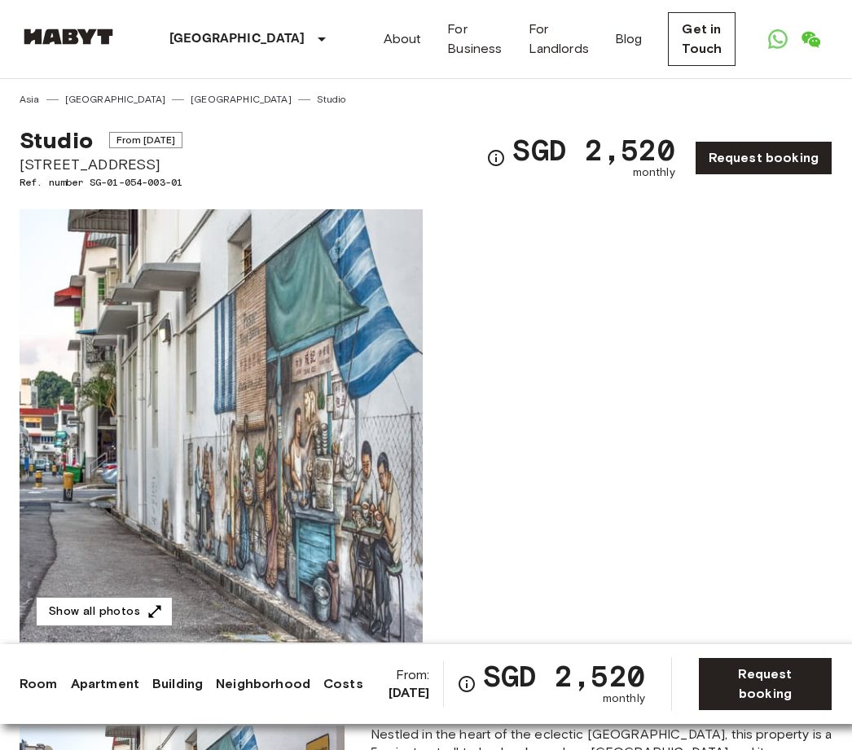
click at [115, 687] on link "Apartment" at bounding box center [105, 684] width 68 height 20
click at [133, 692] on link "Apartment" at bounding box center [105, 684] width 68 height 20
